Goal: Communication & Community: Answer question/provide support

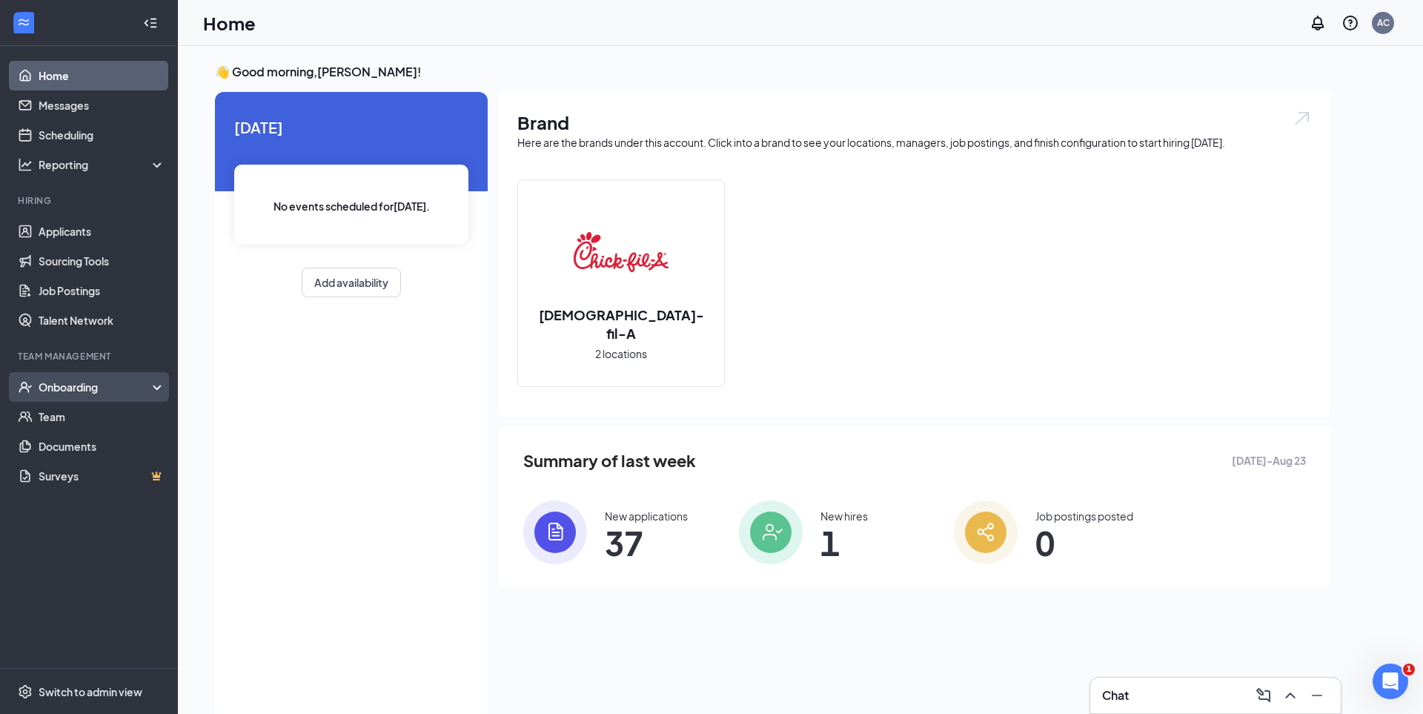
click at [73, 382] on div "Onboarding" at bounding box center [96, 387] width 114 height 15
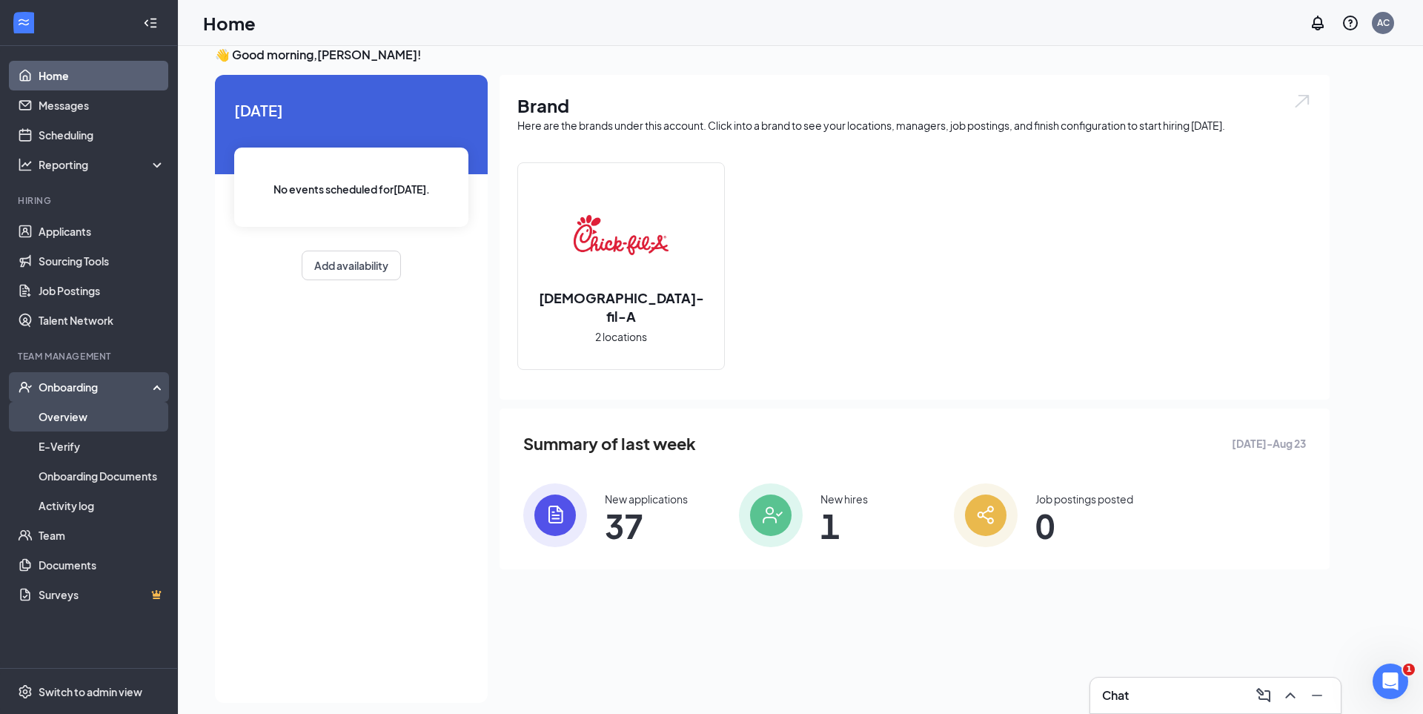
scroll to position [16, 0]
click at [83, 421] on link "Overview" at bounding box center [102, 417] width 127 height 30
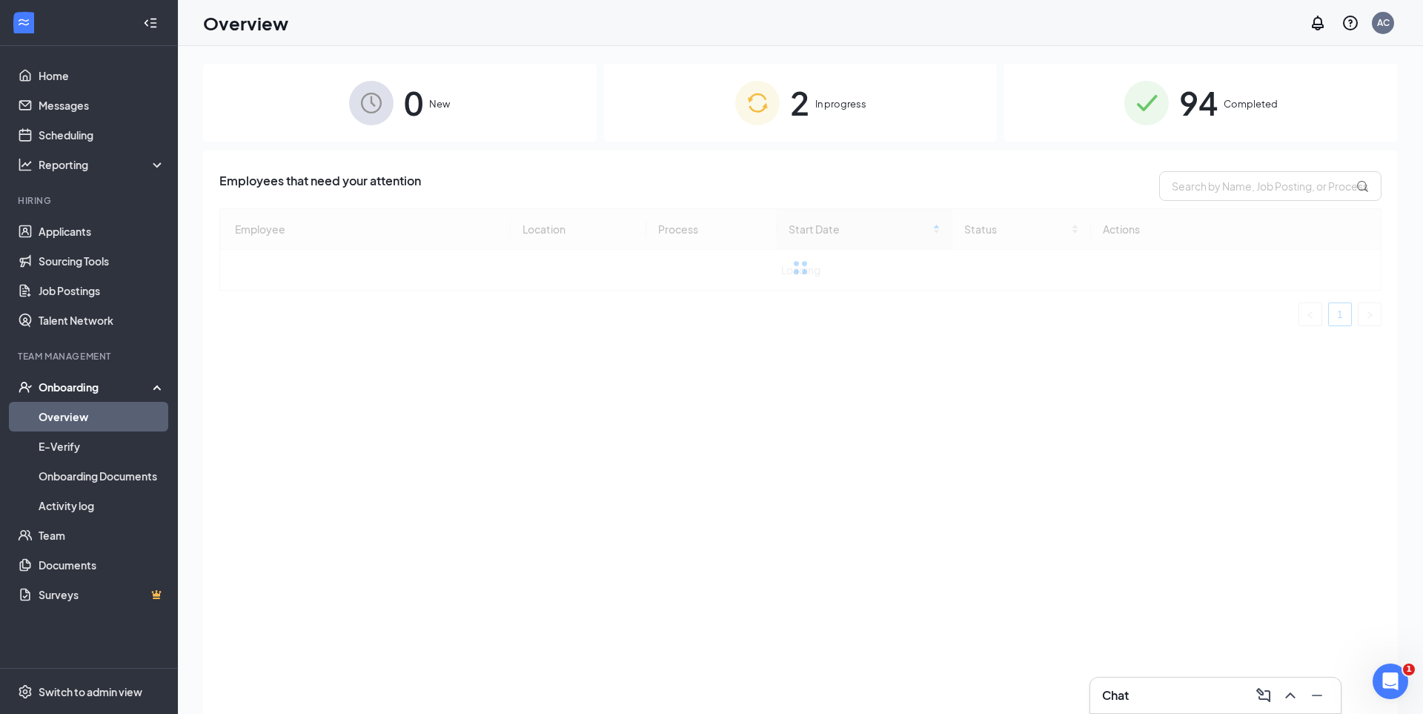
click at [1206, 96] on span "94" at bounding box center [1198, 102] width 39 height 51
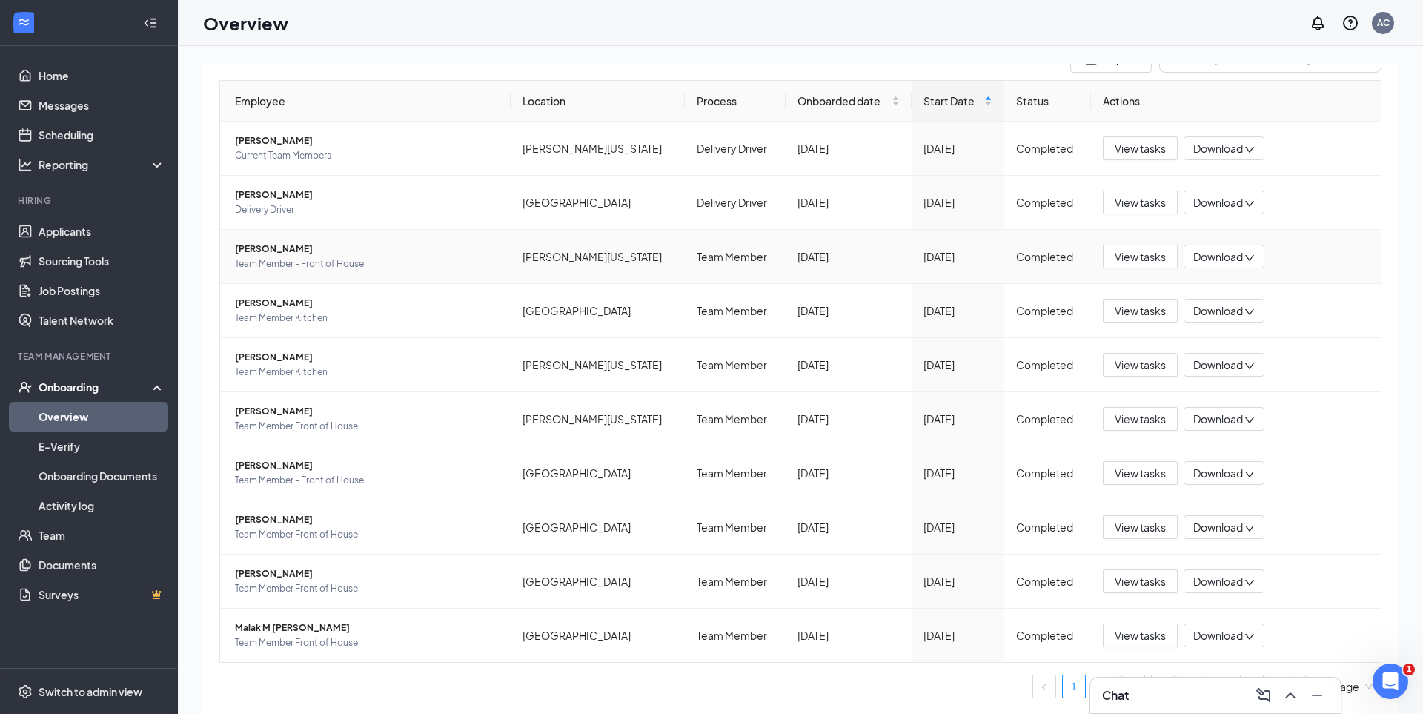
scroll to position [67, 0]
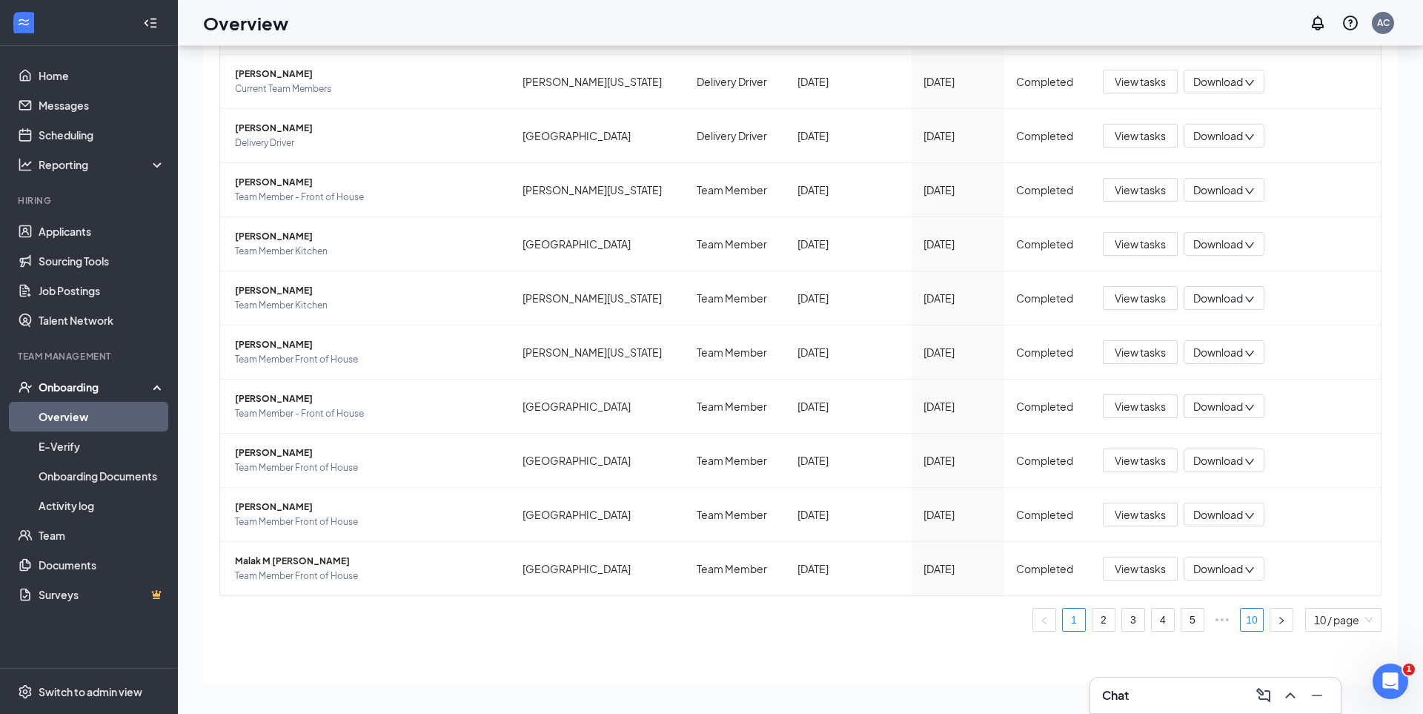
click at [1248, 625] on link "10" at bounding box center [1252, 620] width 22 height 22
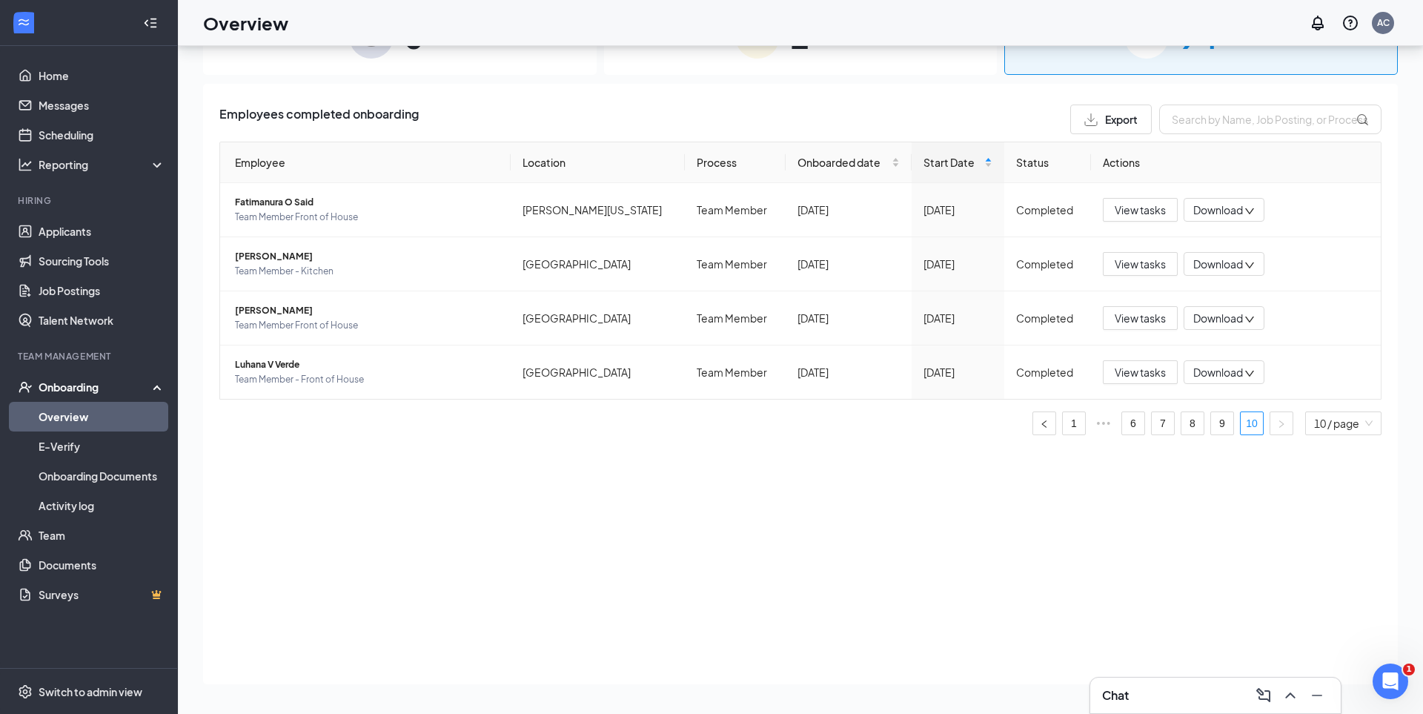
click at [913, 527] on div "Employees completed onboarding Export Employee Location Process Onboarded date …" at bounding box center [800, 384] width 1195 height 600
click at [1122, 213] on span "View tasks" at bounding box center [1140, 210] width 51 height 16
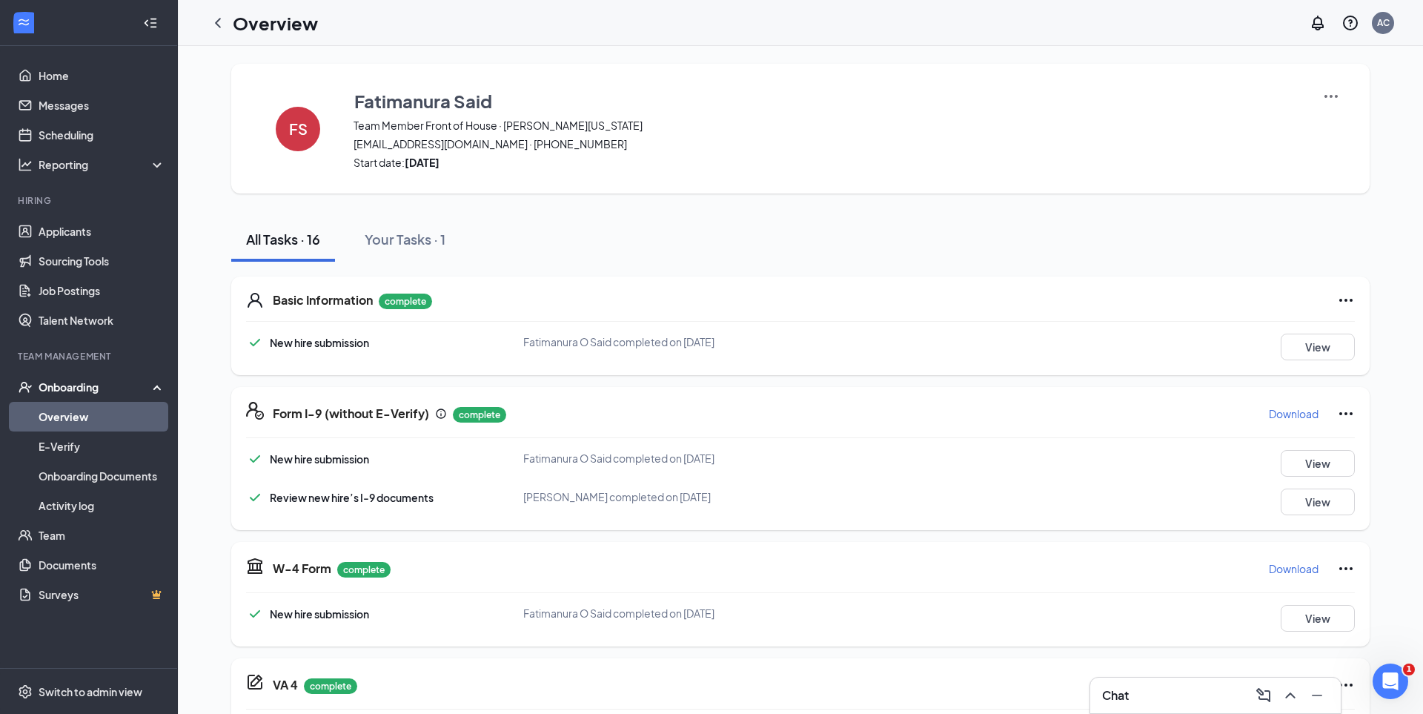
click at [1300, 414] on p "Download" at bounding box center [1294, 413] width 50 height 15
click at [218, 24] on icon "ChevronLeft" at bounding box center [218, 23] width 6 height 10
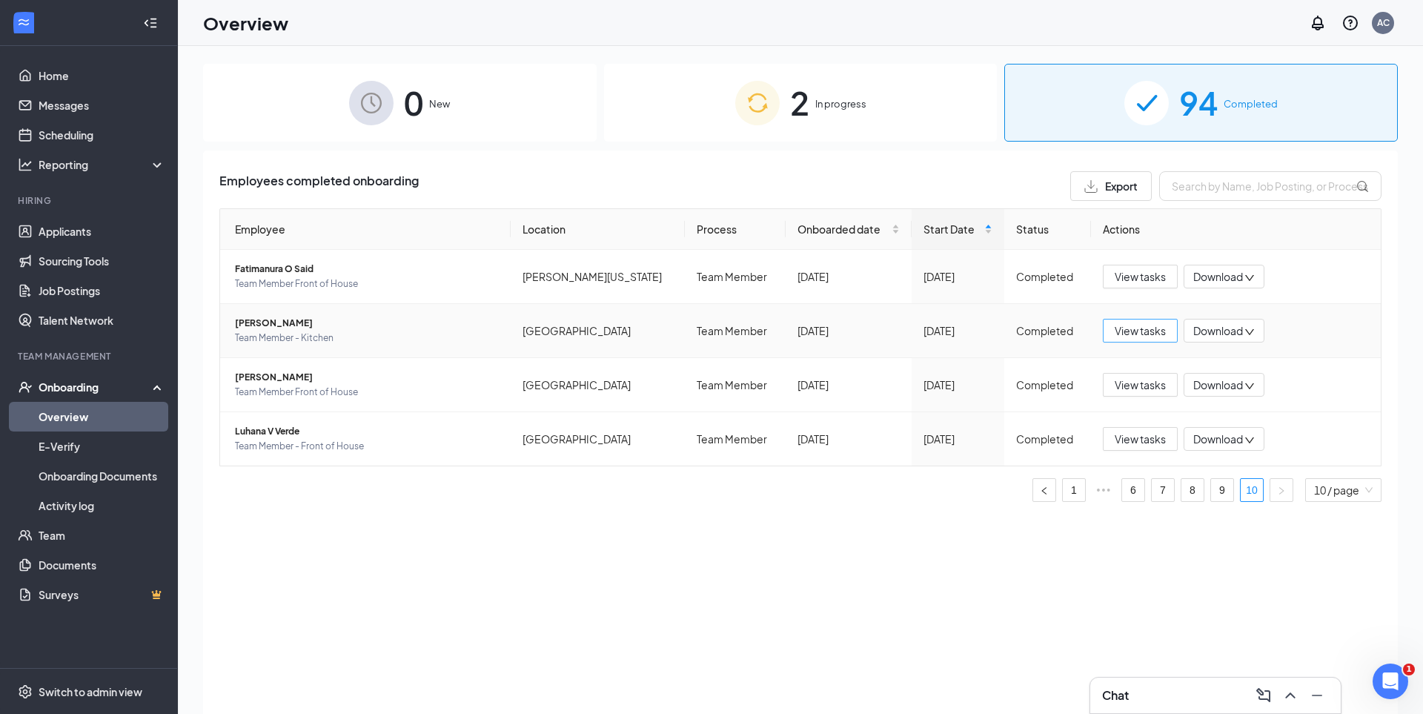
click at [1129, 337] on span "View tasks" at bounding box center [1140, 330] width 51 height 16
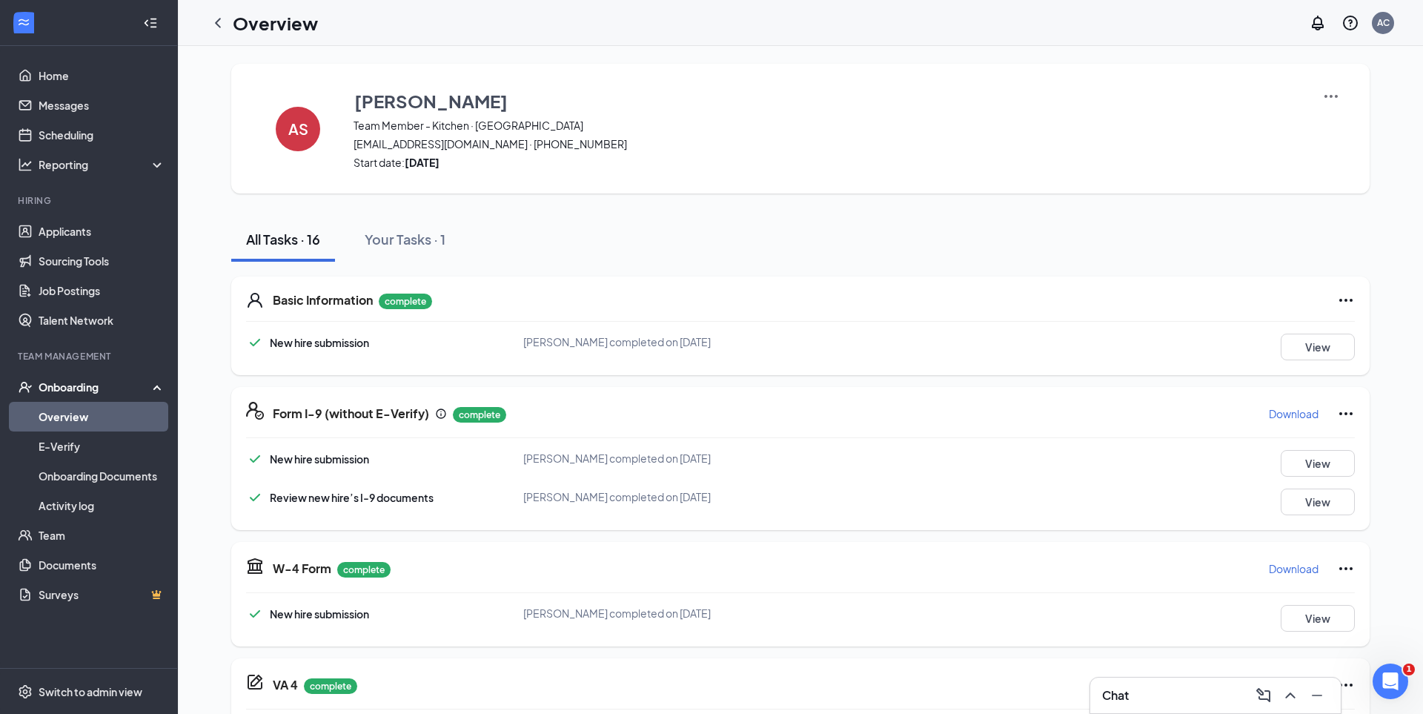
click at [1298, 413] on p "Download" at bounding box center [1294, 413] width 50 height 15
click at [213, 19] on icon "ChevronLeft" at bounding box center [218, 23] width 18 height 18
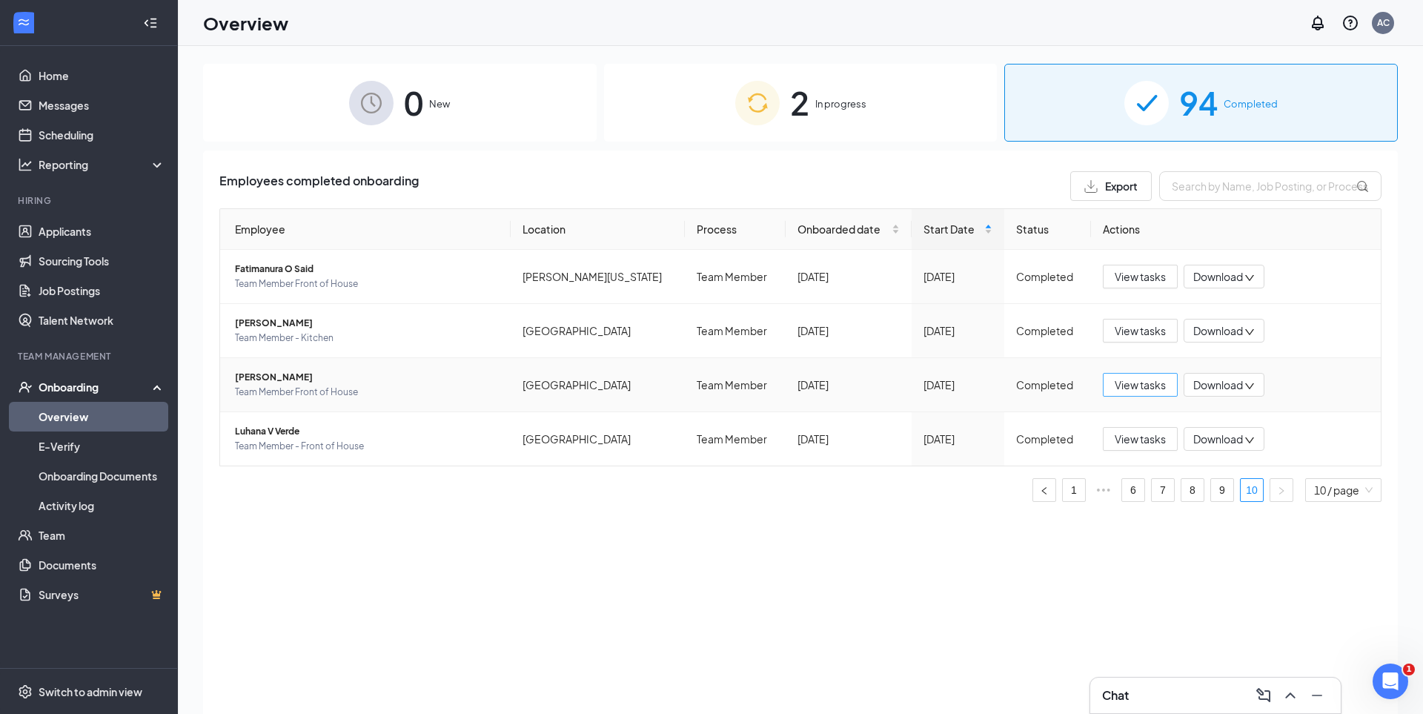
click at [1121, 386] on span "View tasks" at bounding box center [1140, 385] width 51 height 16
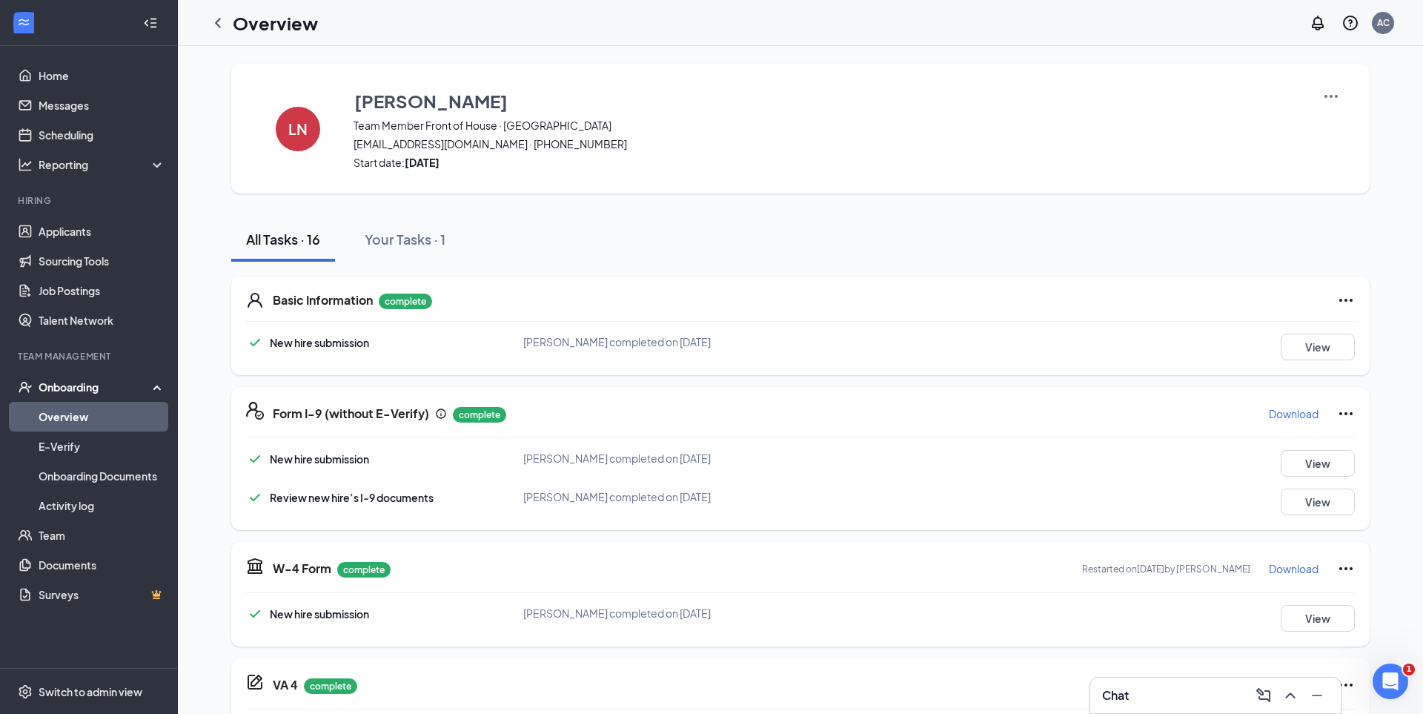
click at [1297, 411] on p "Download" at bounding box center [1294, 413] width 50 height 15
click at [217, 24] on icon "ChevronLeft" at bounding box center [218, 23] width 6 height 10
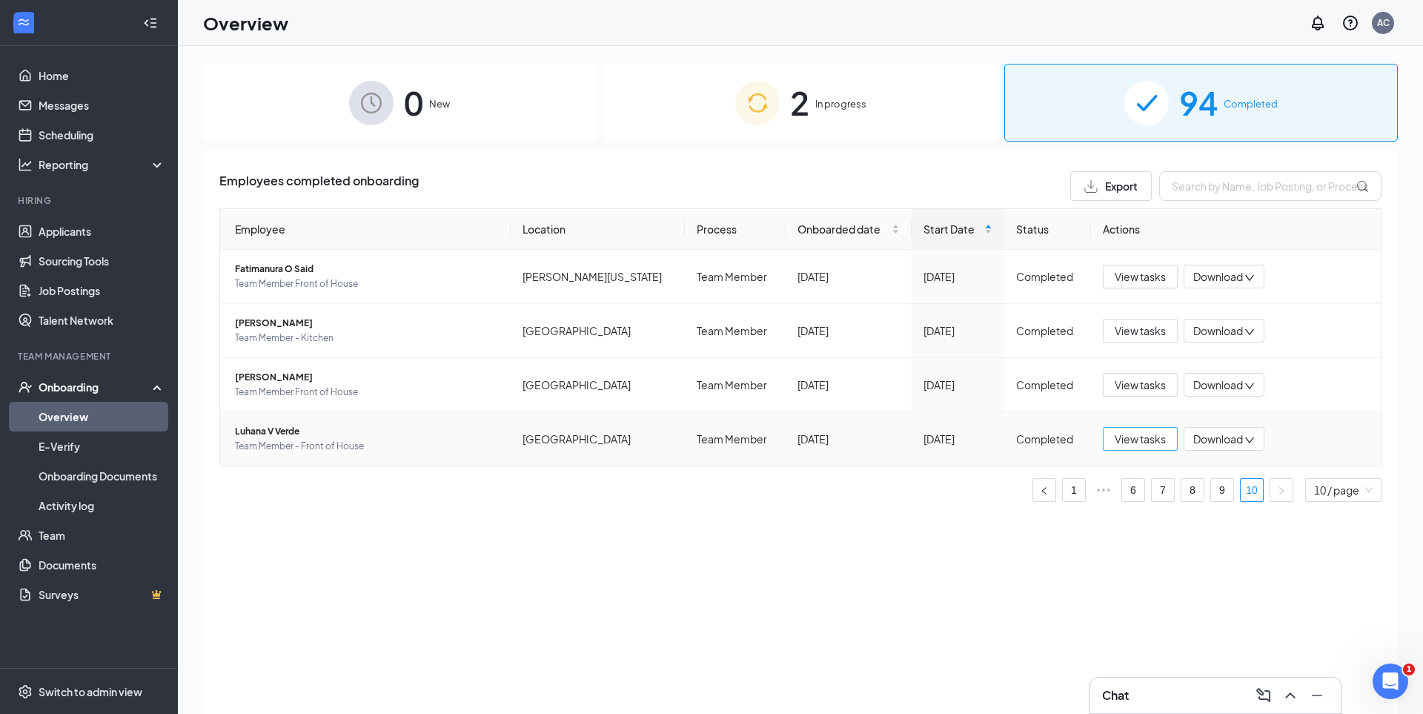
click at [1125, 440] on span "View tasks" at bounding box center [1140, 439] width 51 height 16
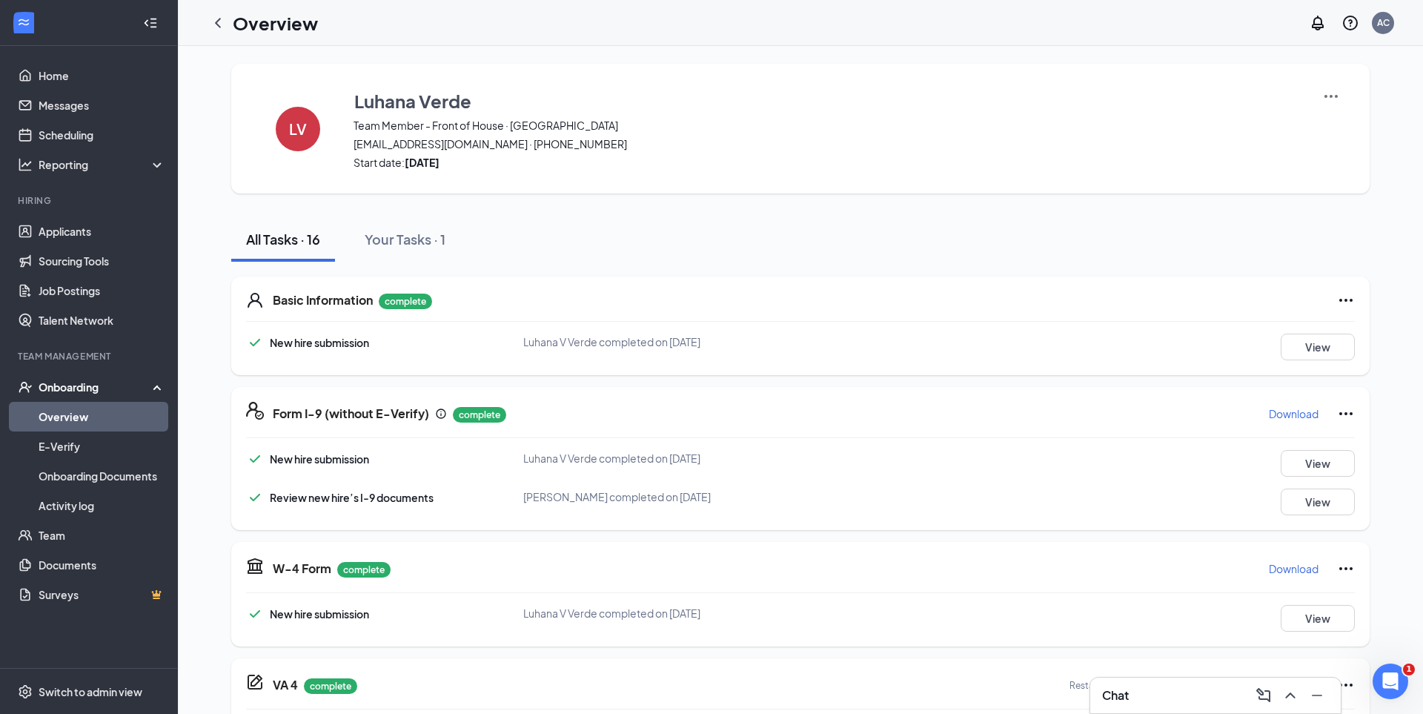
click at [1302, 417] on p "Download" at bounding box center [1294, 413] width 50 height 15
click at [222, 23] on icon "ChevronLeft" at bounding box center [218, 23] width 18 height 18
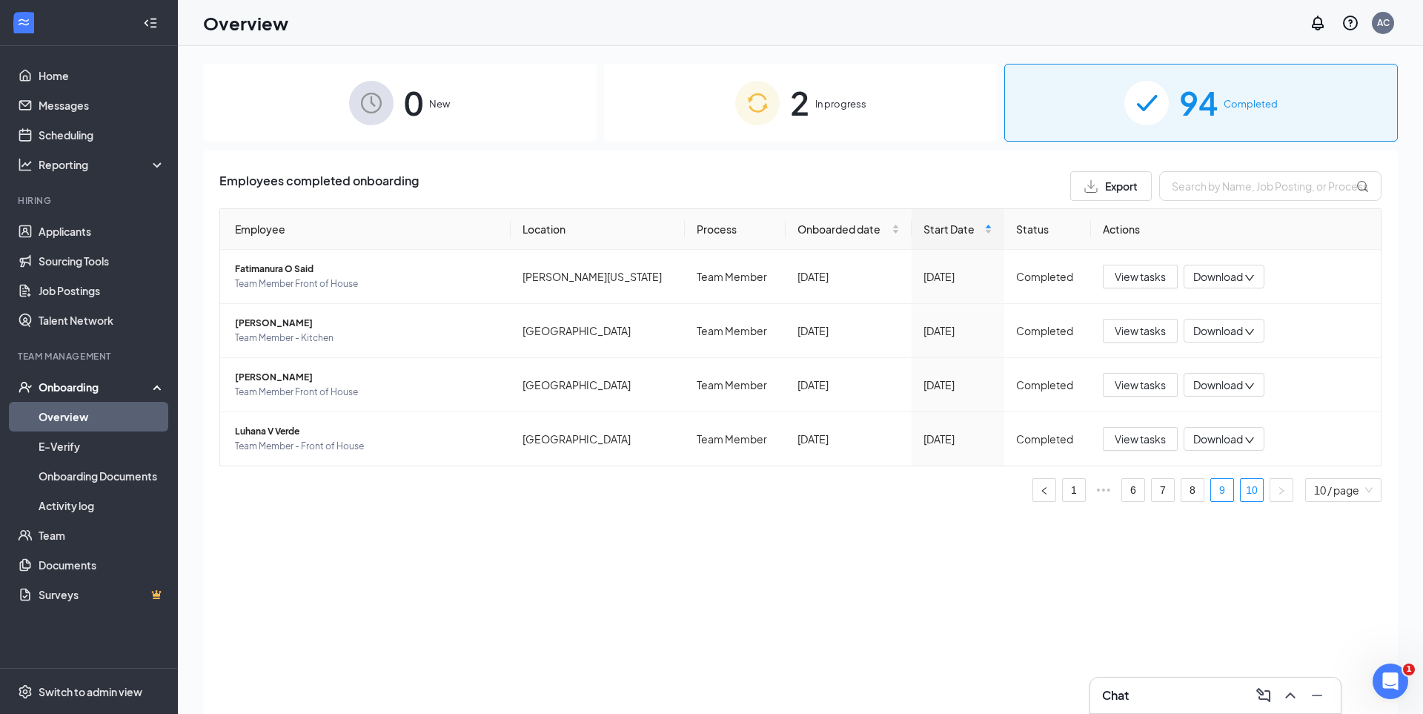
click at [1212, 489] on link "9" at bounding box center [1222, 490] width 22 height 22
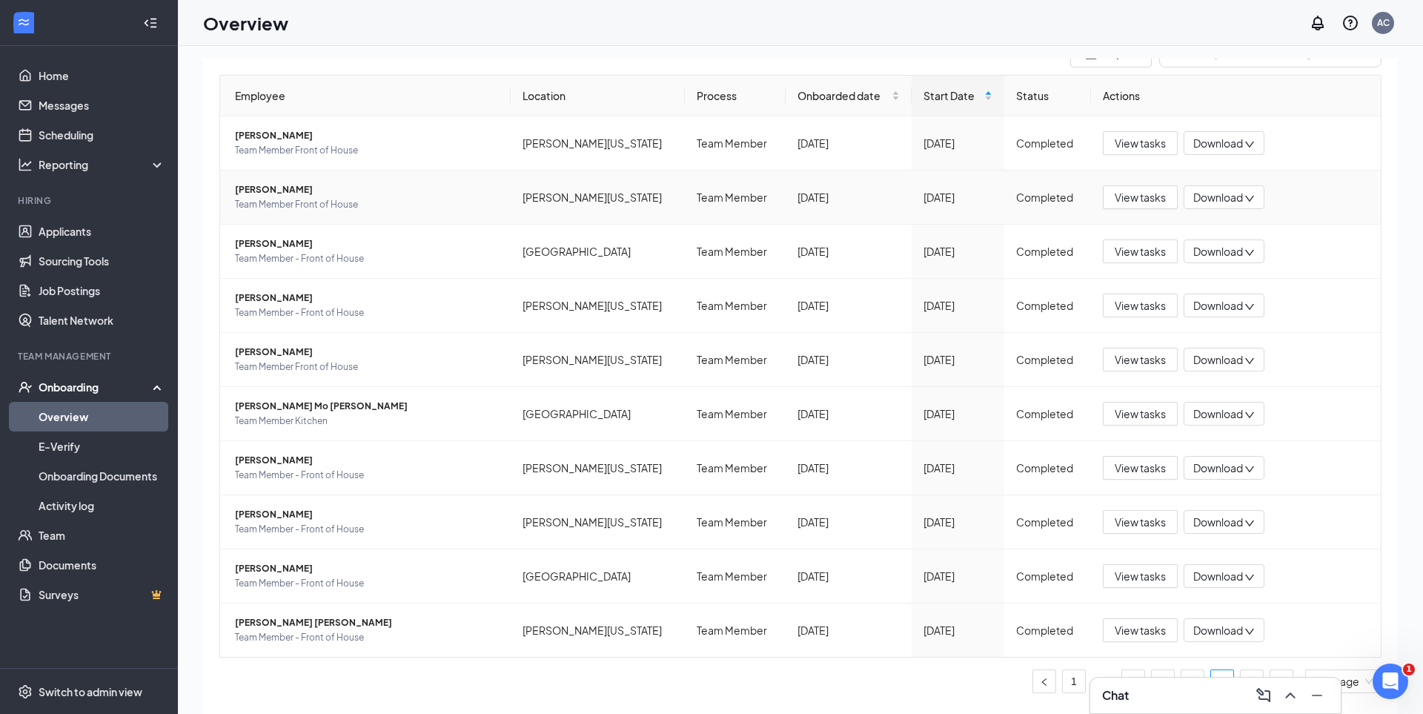
scroll to position [124, 0]
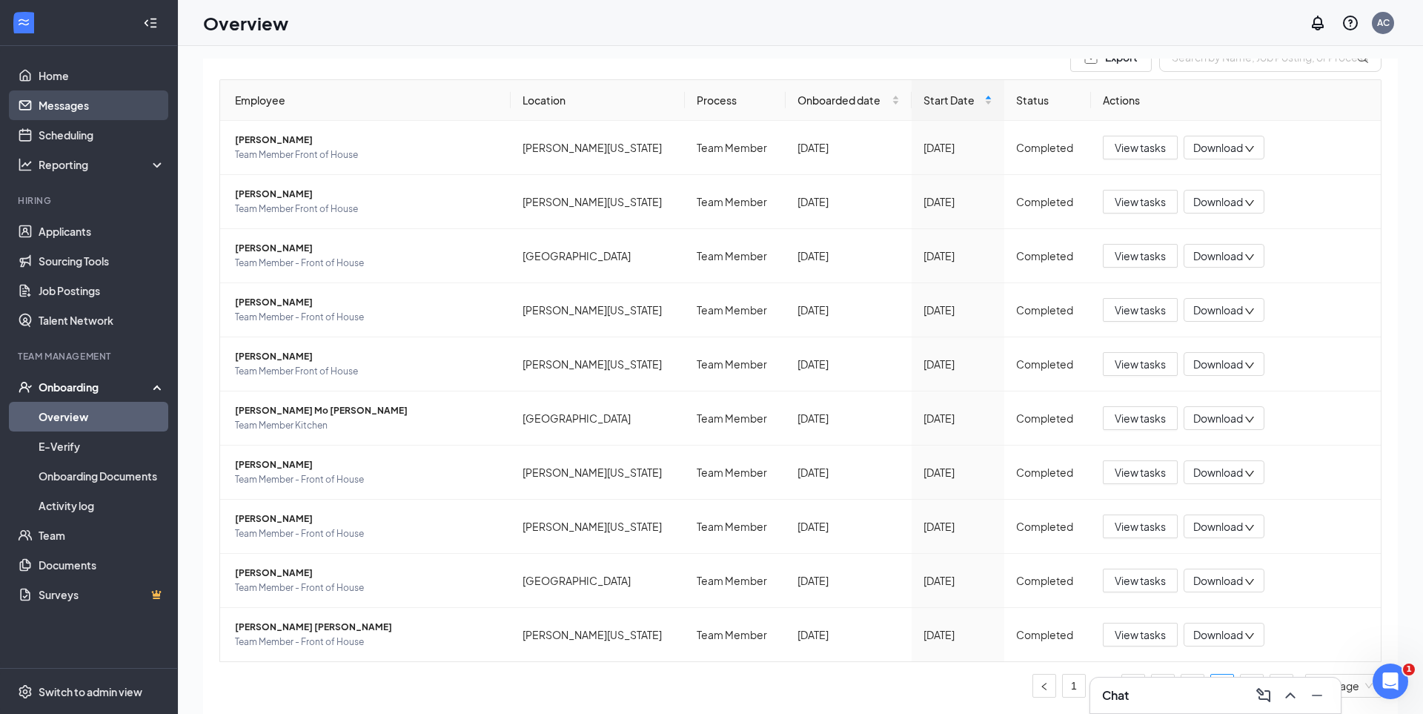
click at [81, 114] on link "Messages" at bounding box center [102, 105] width 127 height 30
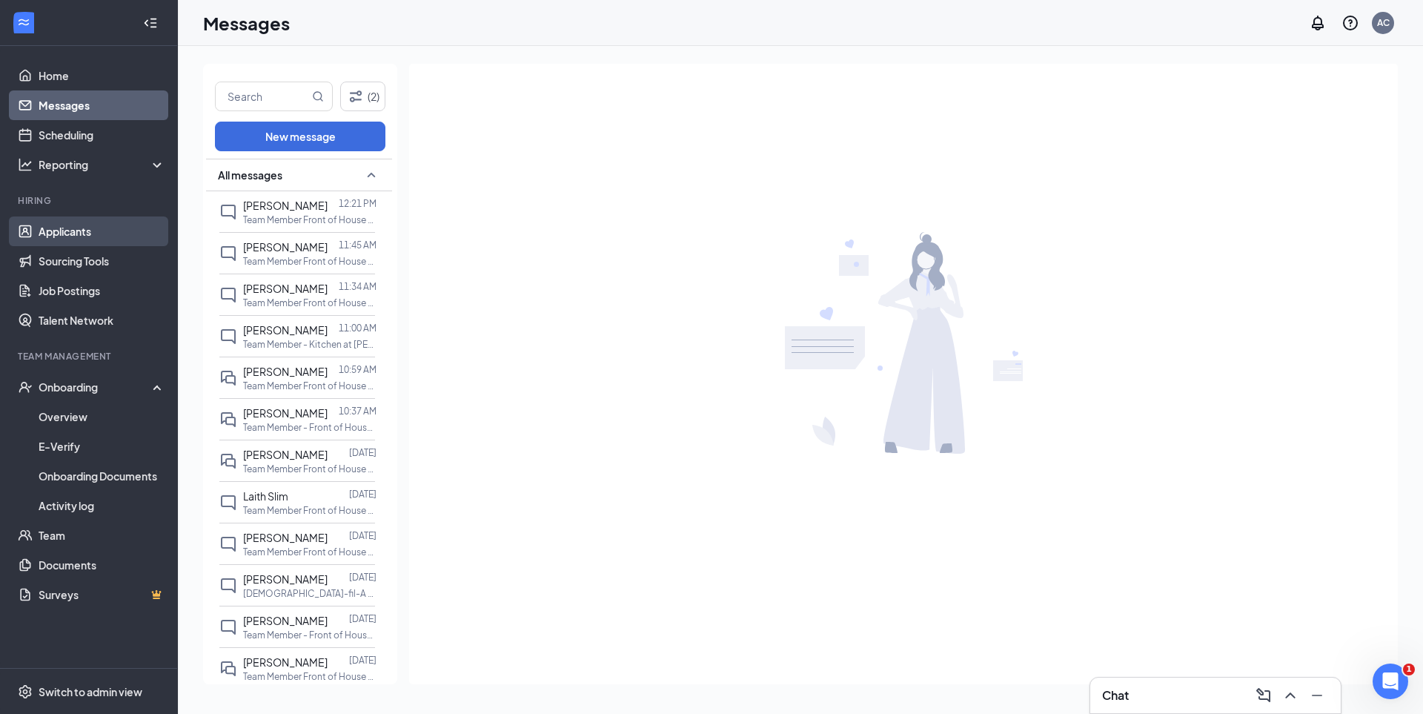
click at [90, 245] on link "Applicants" at bounding box center [102, 231] width 127 height 30
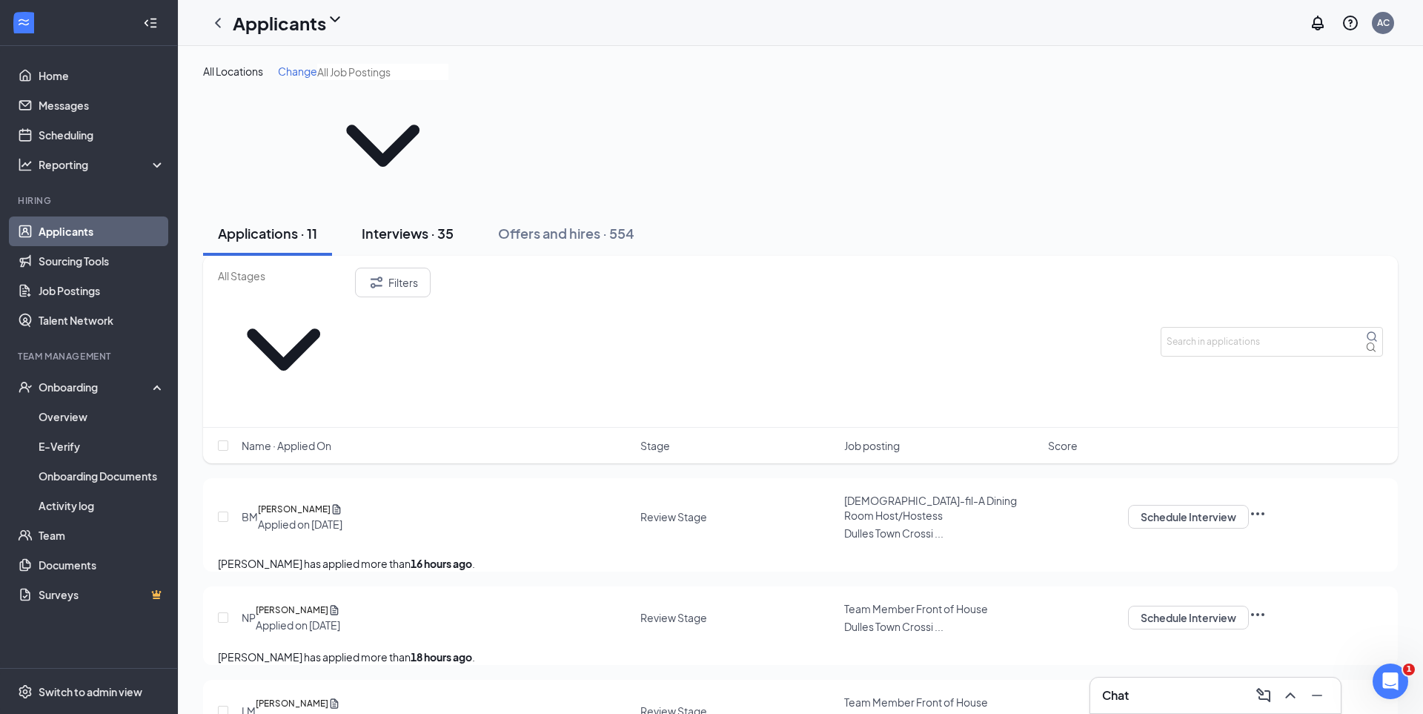
click at [423, 224] on div "Interviews · 35" at bounding box center [408, 233] width 92 height 19
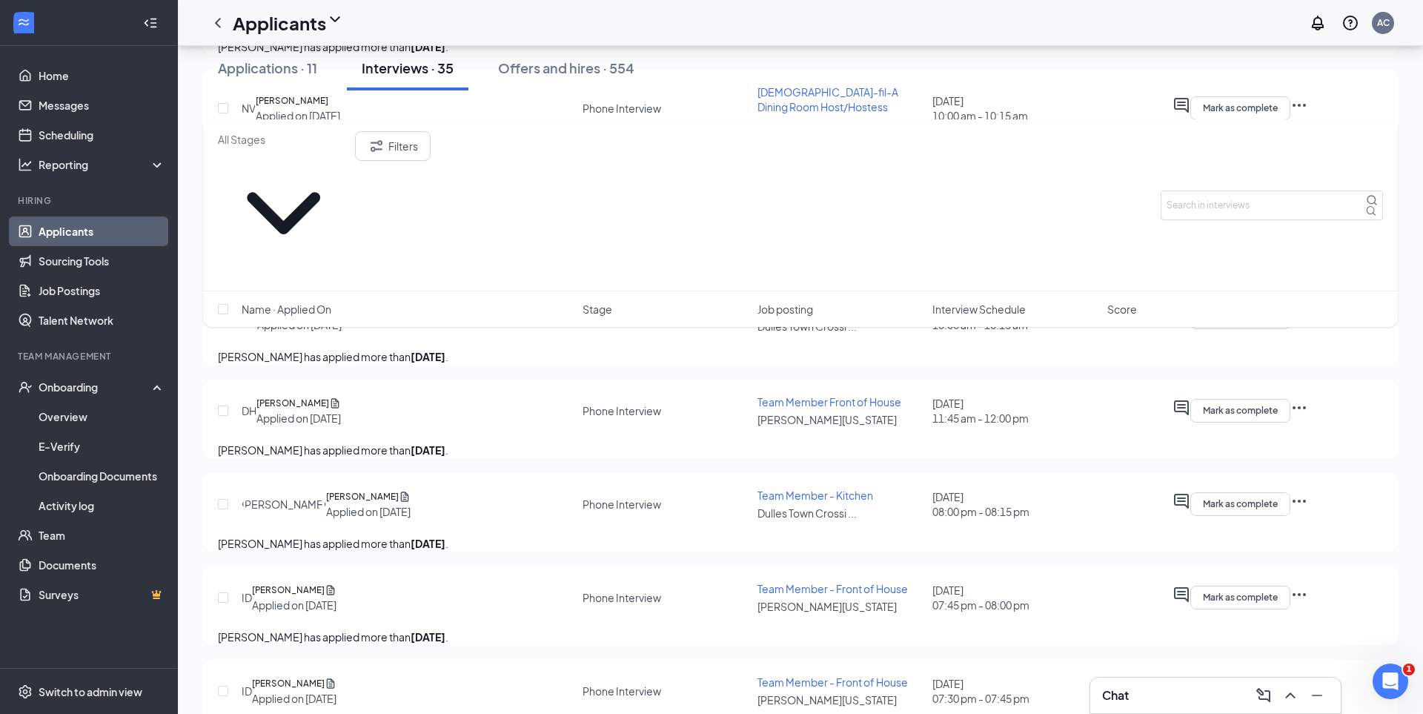
scroll to position [760, 0]
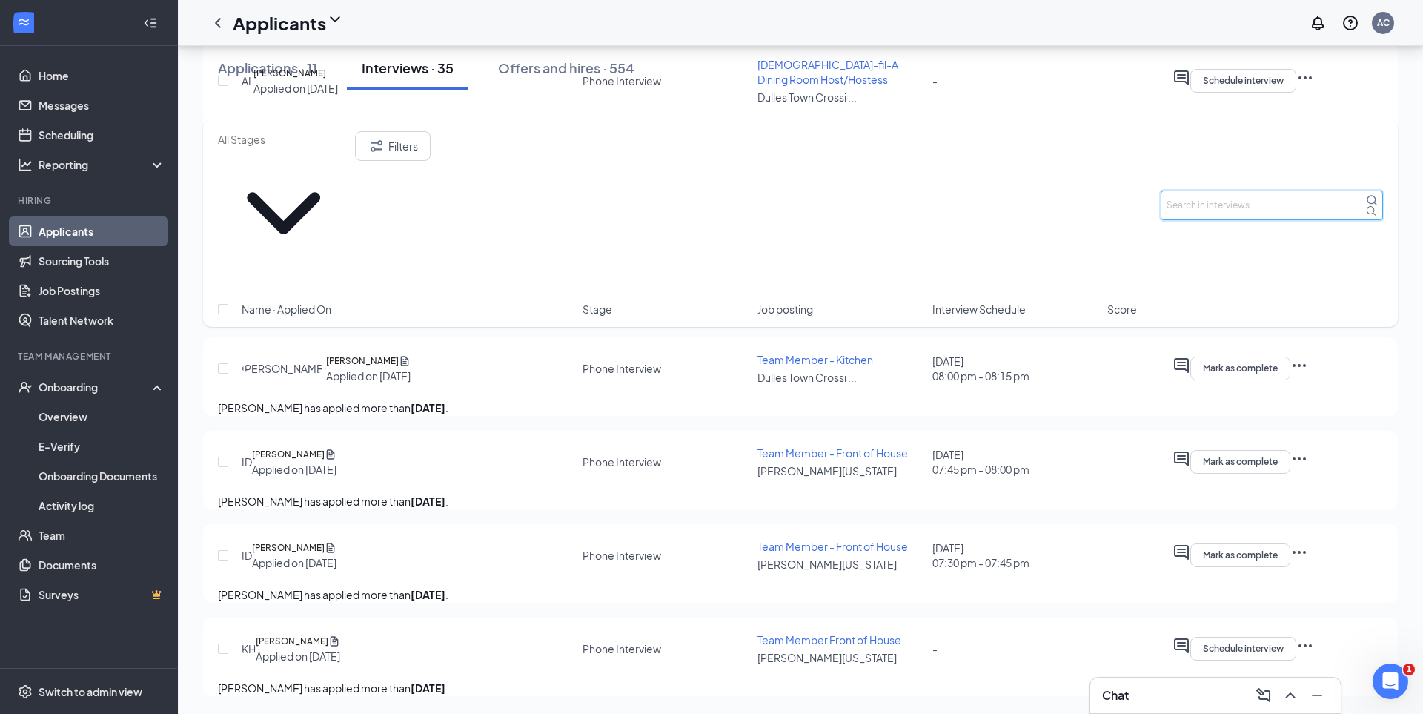
click at [1189, 191] on input "text" at bounding box center [1272, 206] width 222 height 30
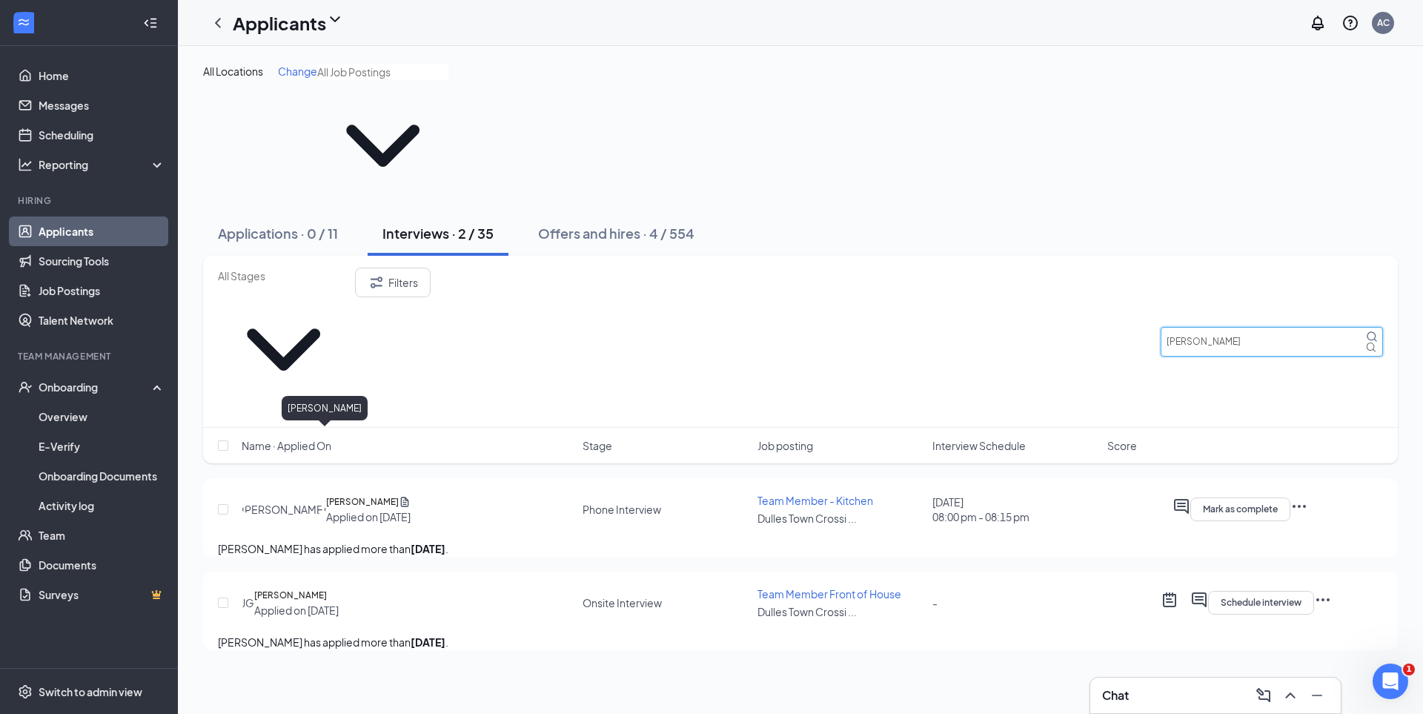
type input "[PERSON_NAME]"
click at [320, 588] on h5 "[PERSON_NAME]" at bounding box center [290, 595] width 73 height 15
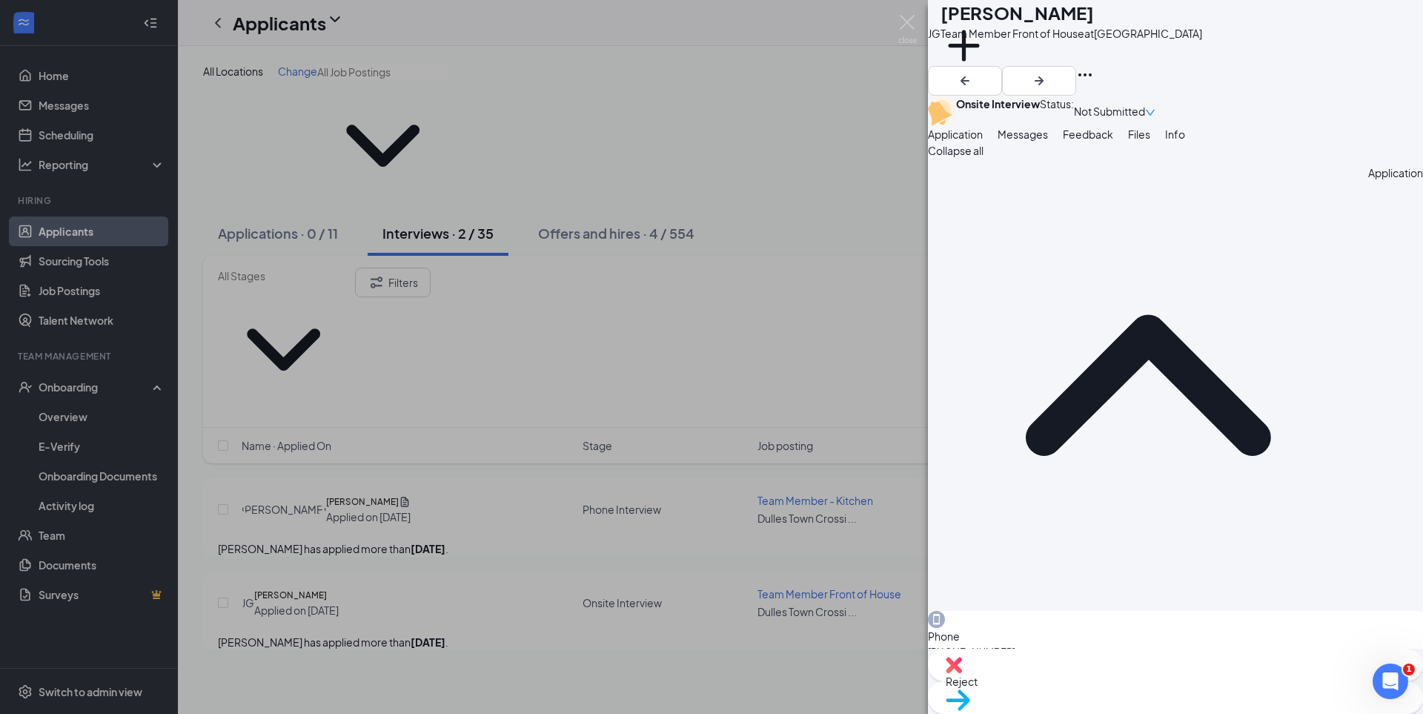
click at [1048, 141] on span "Messages" at bounding box center [1023, 134] width 50 height 13
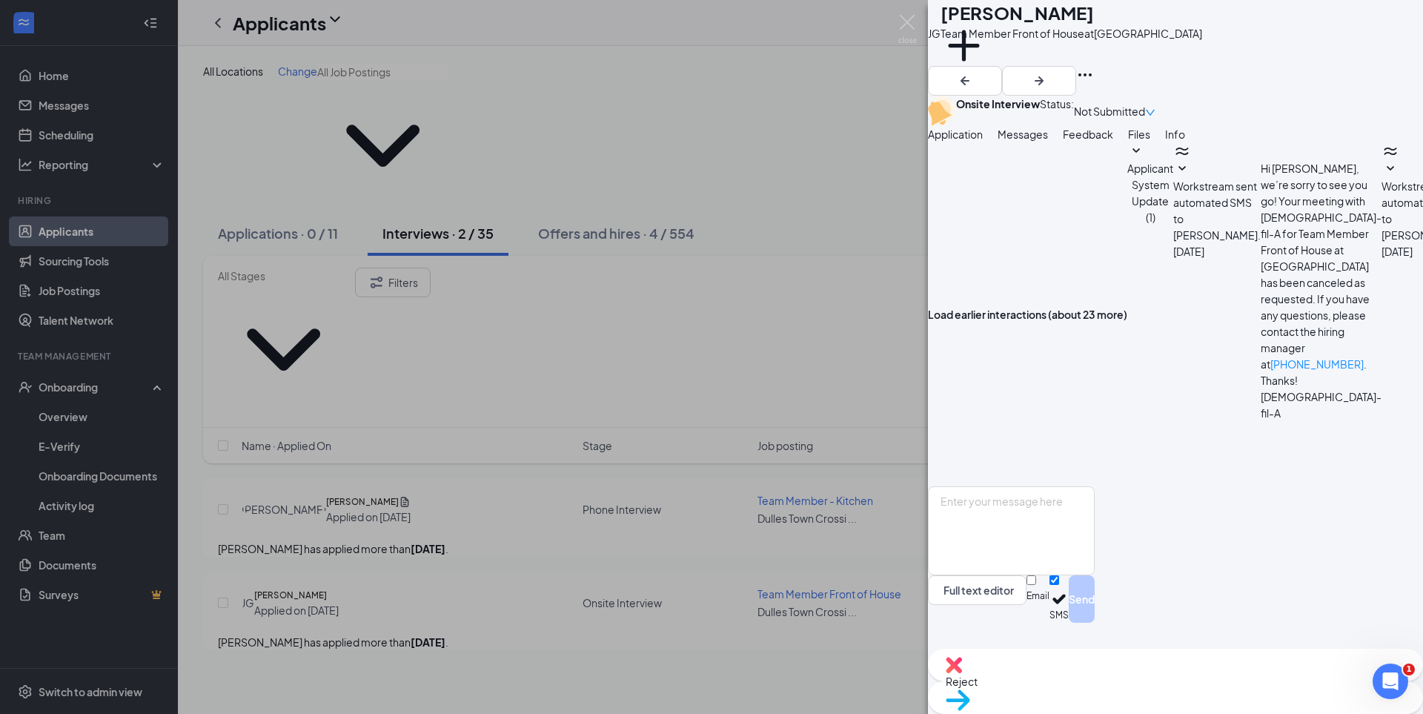
scroll to position [259, 0]
click at [906, 21] on img at bounding box center [908, 29] width 19 height 29
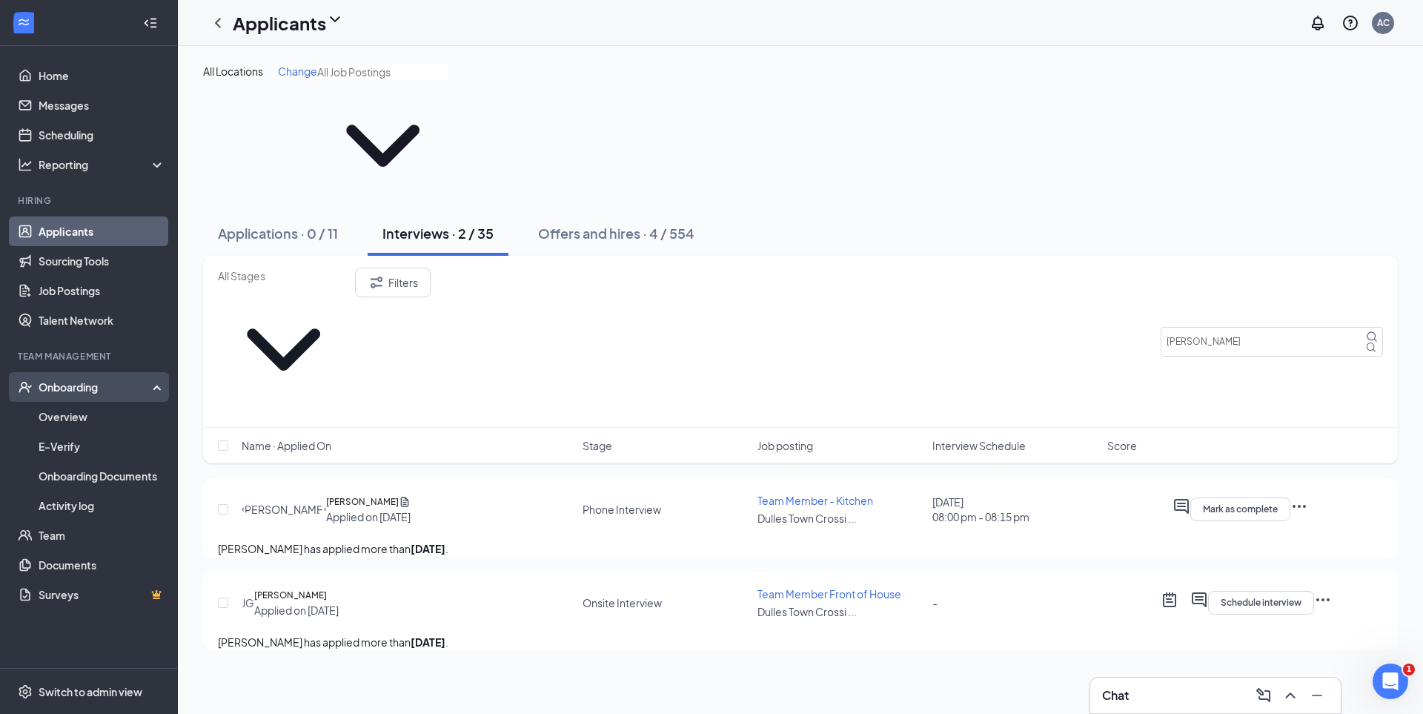
click at [107, 381] on div "Onboarding" at bounding box center [96, 387] width 114 height 15
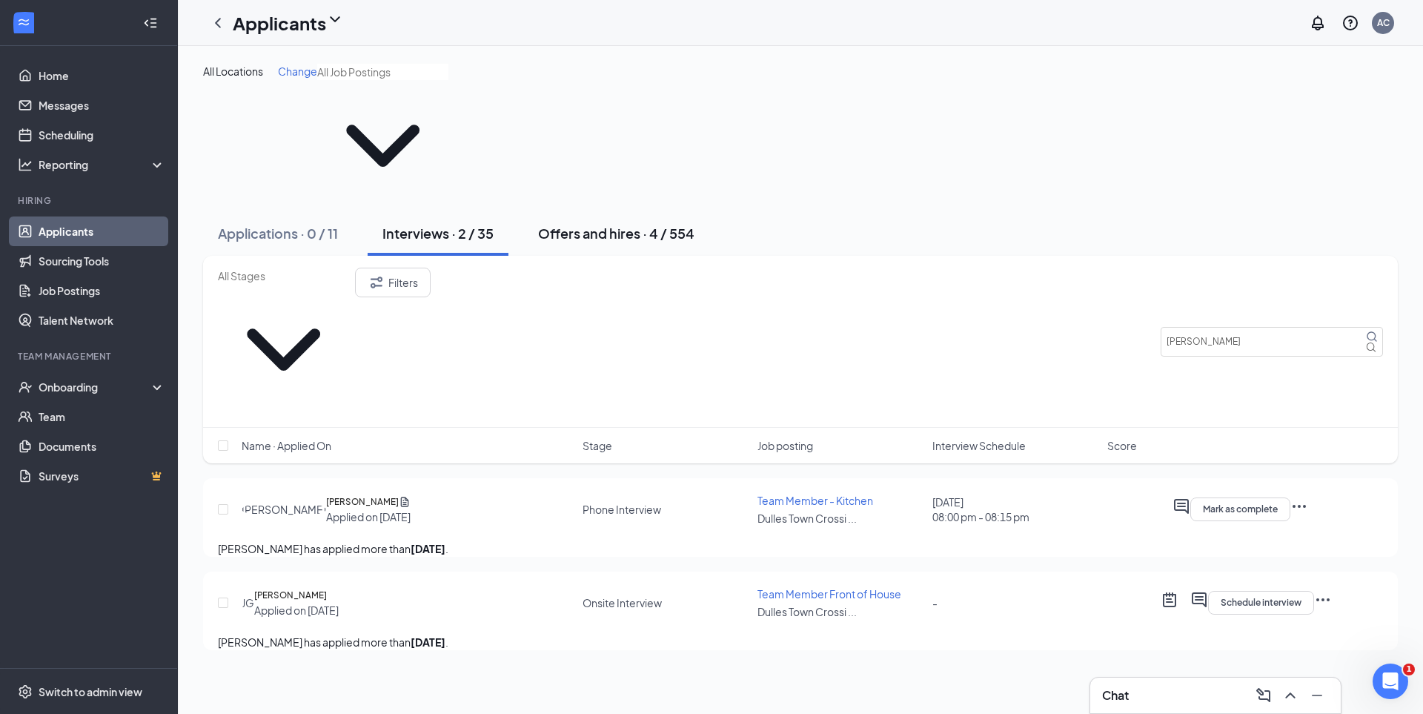
click at [626, 224] on div "Offers and hires · 4 / 554" at bounding box center [616, 233] width 156 height 19
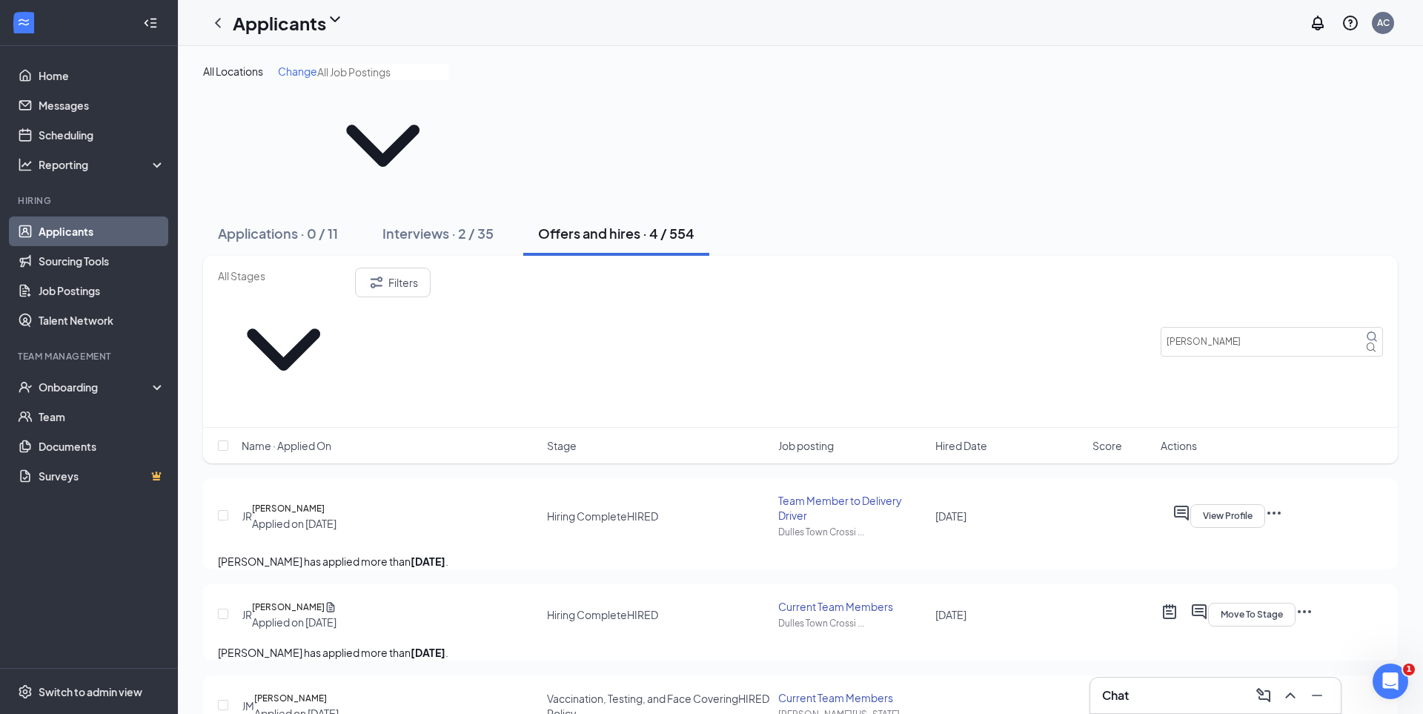
scroll to position [7, 0]
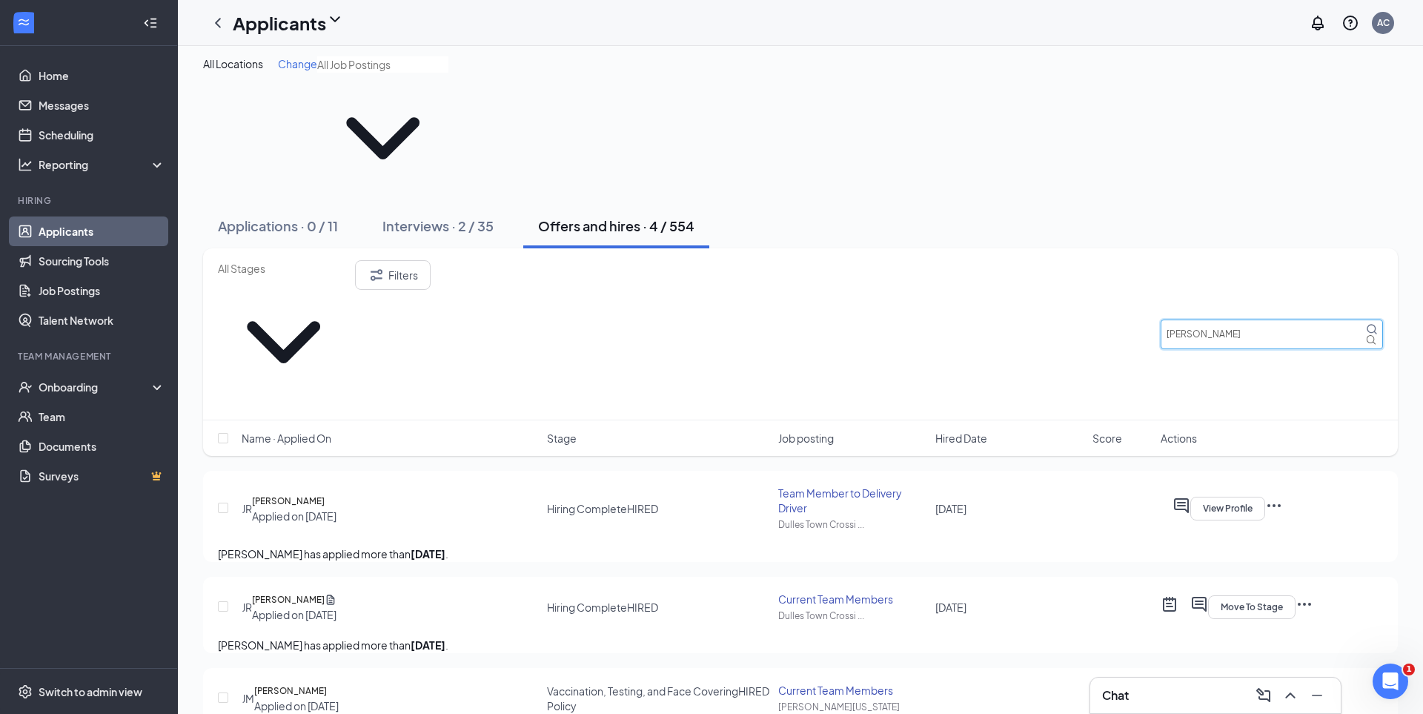
drag, startPoint x: 1217, startPoint y: 216, endPoint x: 1103, endPoint y: 202, distance: 114.4
click at [1103, 260] on div "Filters [PERSON_NAME]" at bounding box center [800, 334] width 1165 height 148
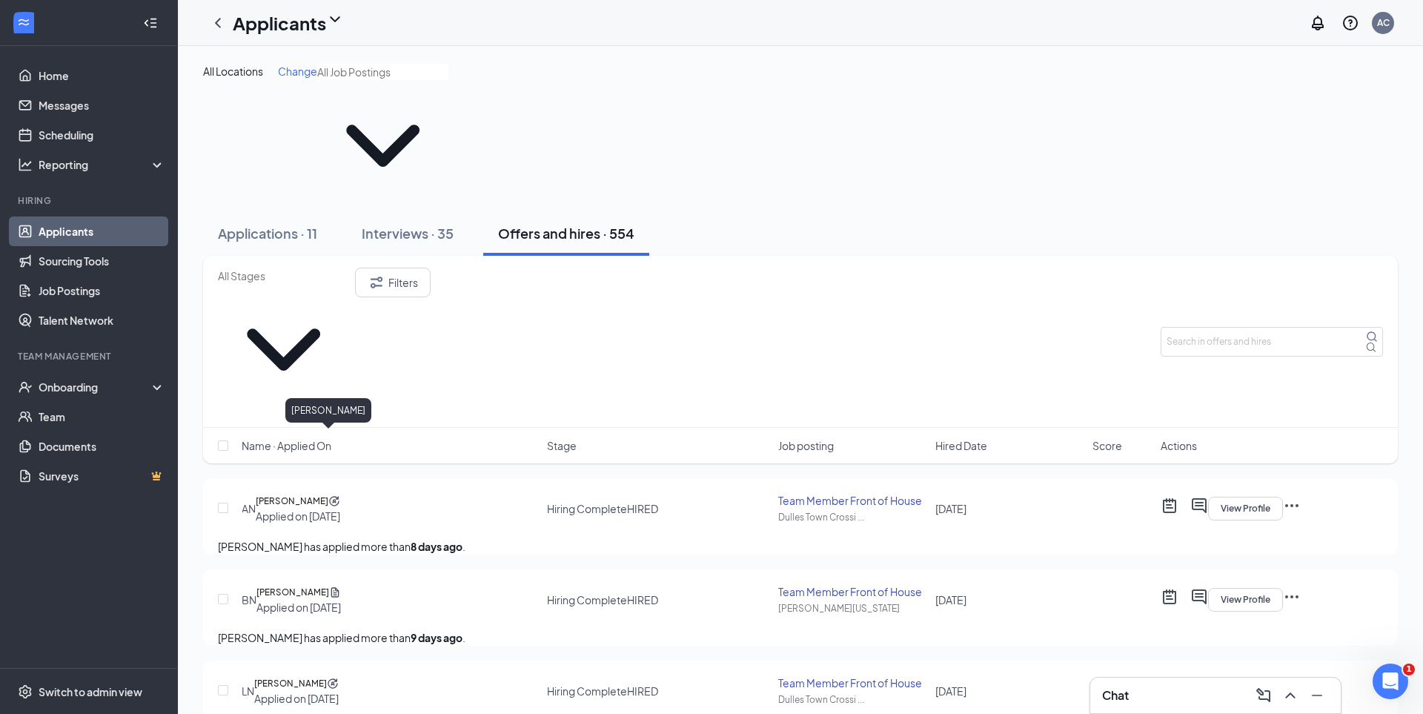
click at [299, 585] on h5 "[PERSON_NAME]" at bounding box center [293, 592] width 73 height 15
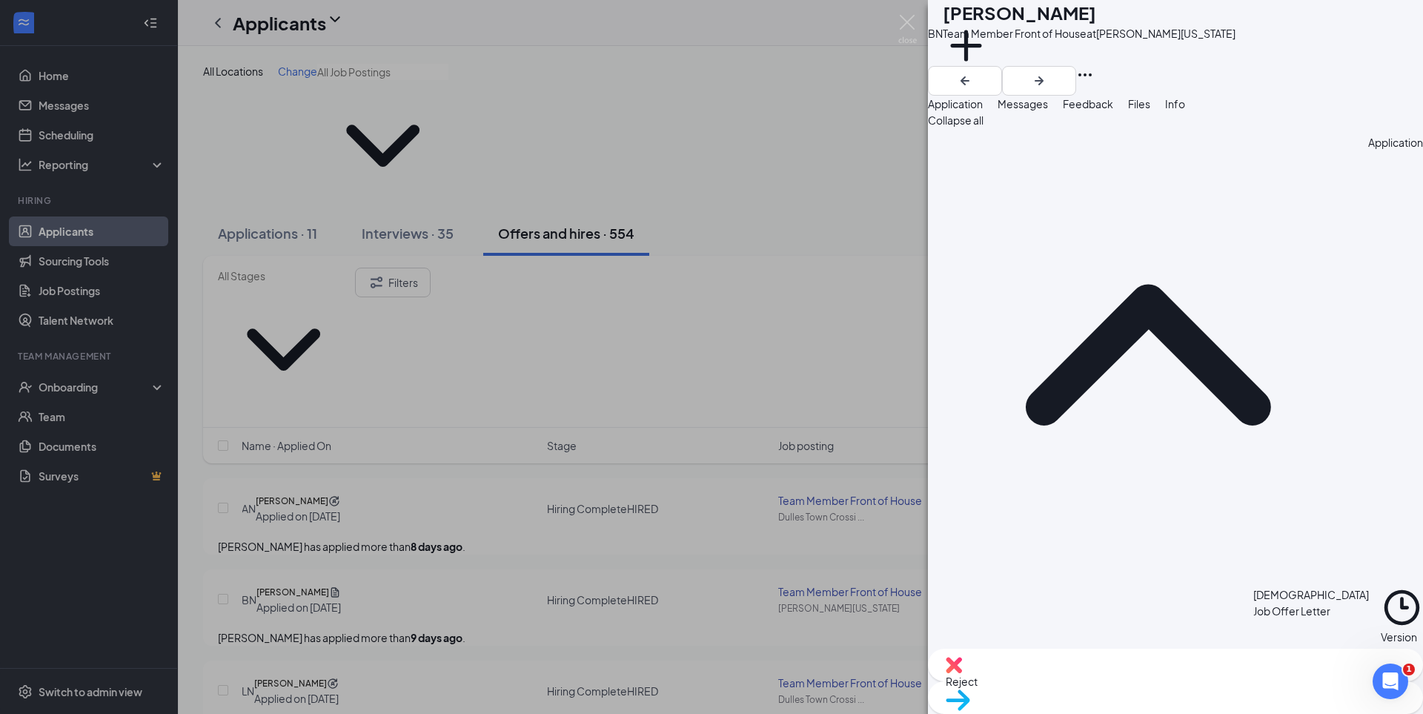
click at [1048, 110] on span "Messages" at bounding box center [1023, 103] width 50 height 13
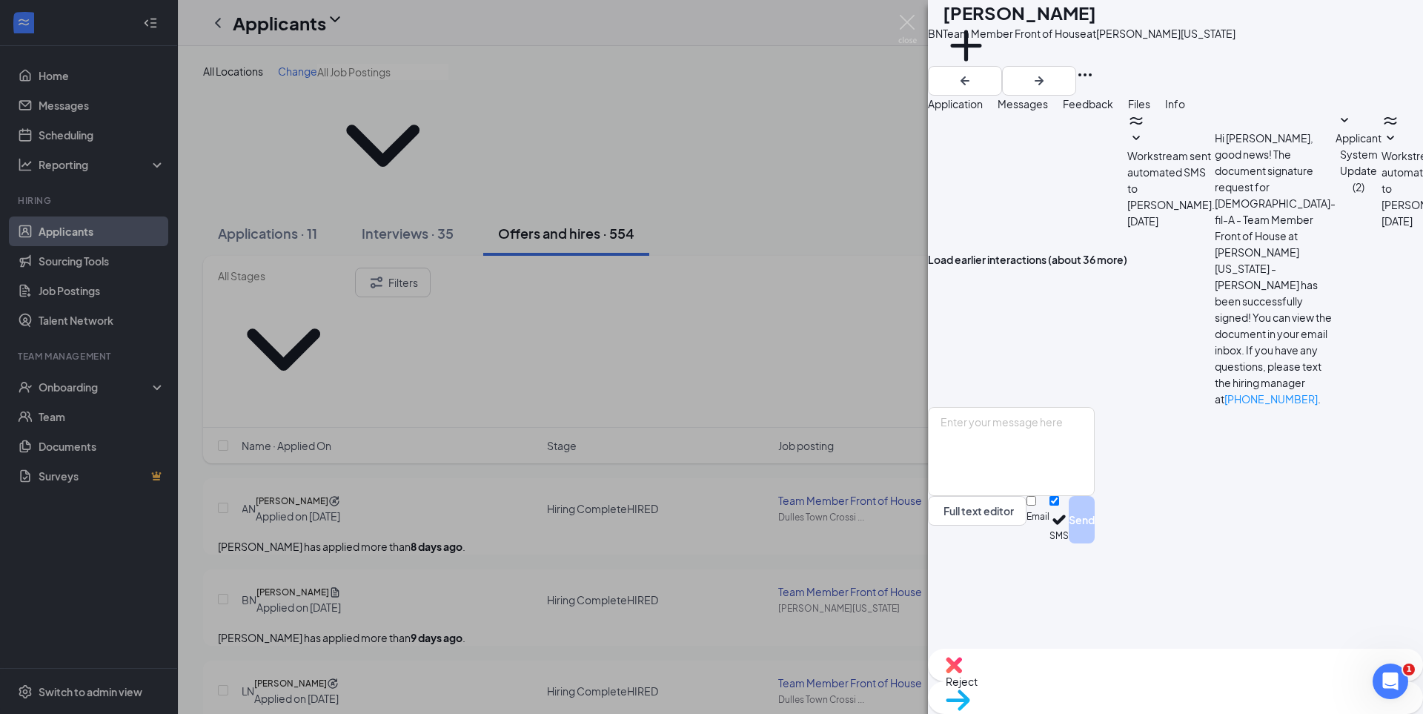
scroll to position [744, 0]
click at [1000, 496] on textarea at bounding box center [1011, 451] width 167 height 89
type textarea "[PERSON_NAME], We strongly encourage all of our team members to utilize direct …"
click at [1036, 506] on input "Email" at bounding box center [1032, 501] width 10 height 10
checkbox input "true"
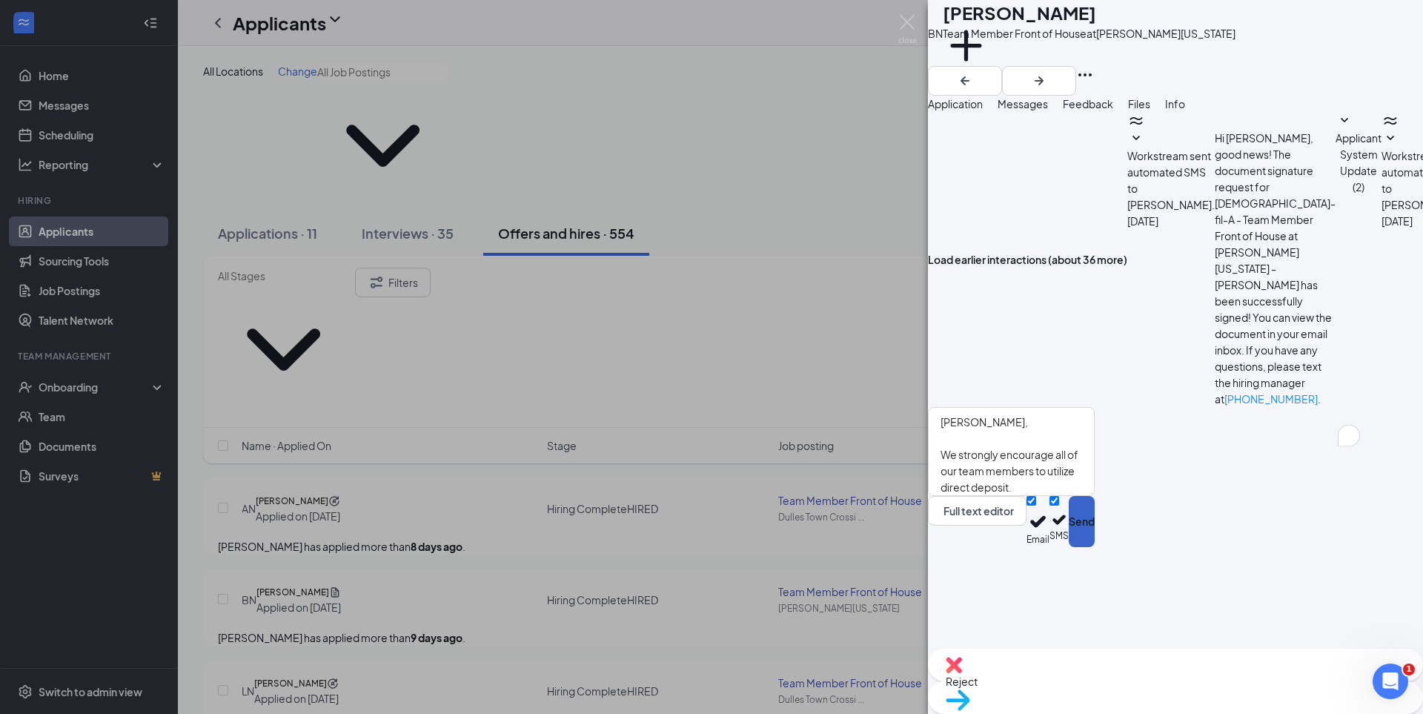
click at [1095, 547] on button "Send" at bounding box center [1082, 521] width 26 height 51
click at [907, 22] on img at bounding box center [908, 29] width 19 height 29
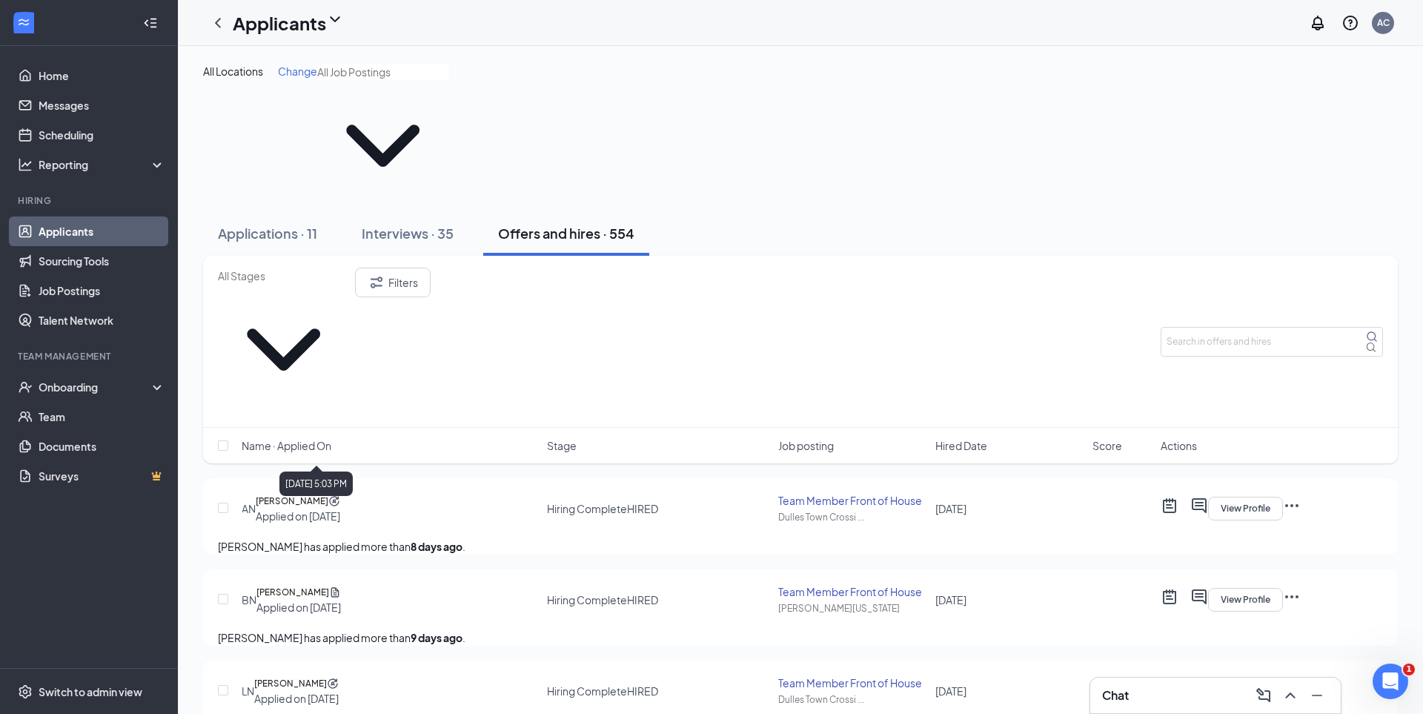
click at [306, 600] on div "Applied on [DATE]" at bounding box center [299, 607] width 85 height 15
click at [312, 585] on h5 "[PERSON_NAME]" at bounding box center [293, 592] width 73 height 15
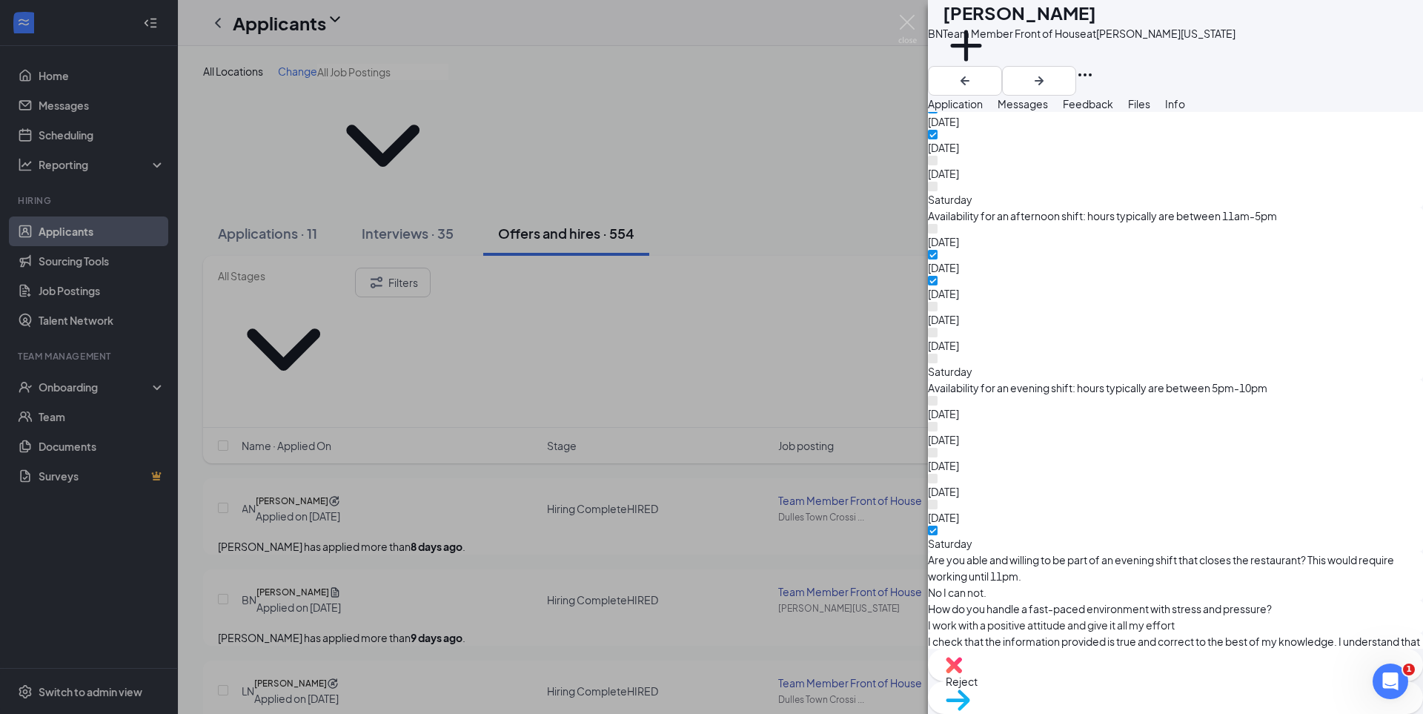
scroll to position [1744, 0]
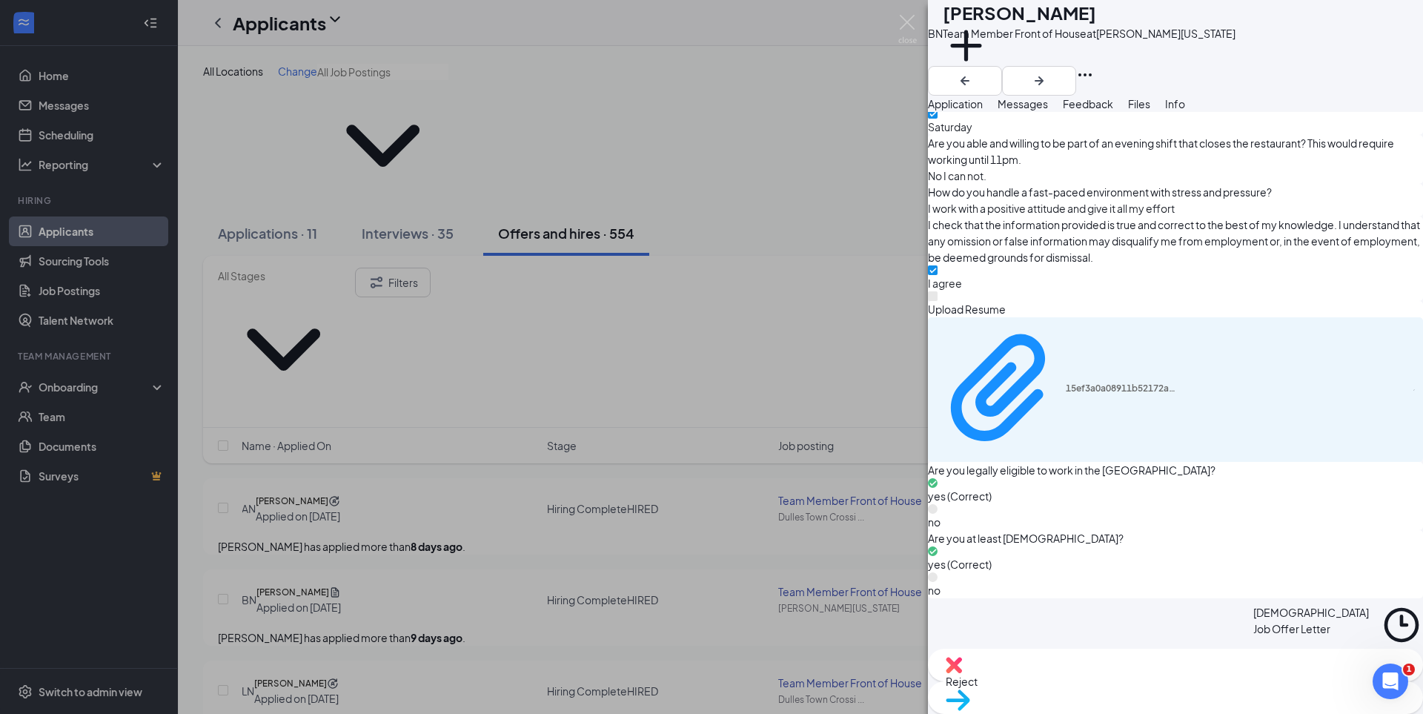
click at [1048, 110] on span "Messages" at bounding box center [1023, 103] width 50 height 13
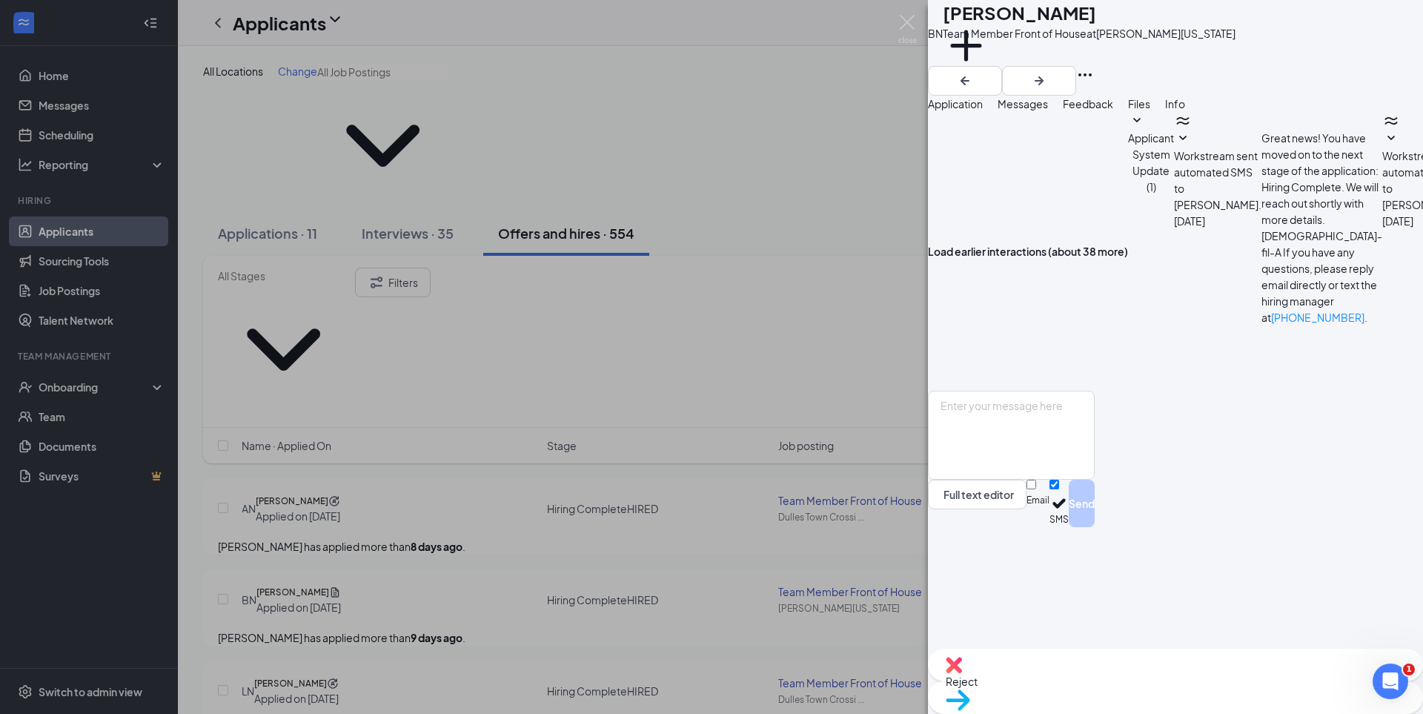
scroll to position [1028, 0]
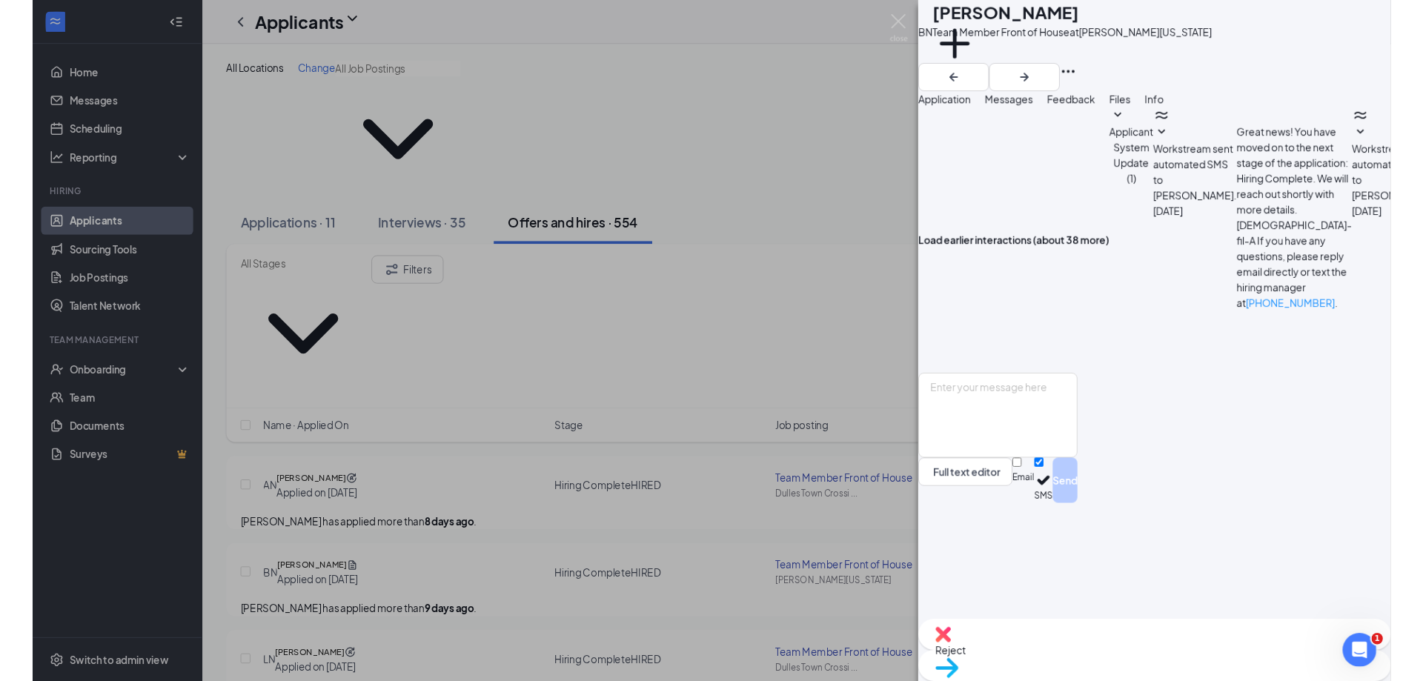
scroll to position [765, 0]
